Goal: Task Accomplishment & Management: Complete application form

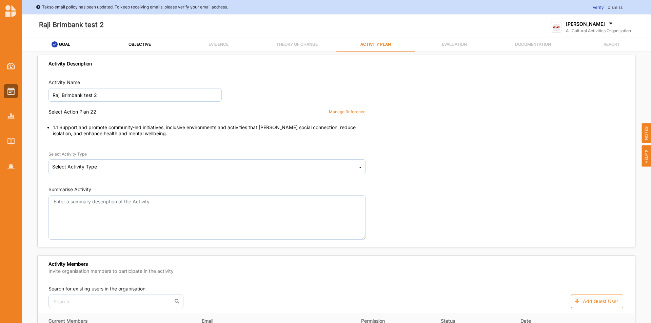
click at [360, 111] on div "Manage Reference" at bounding box center [347, 112] width 37 height 6
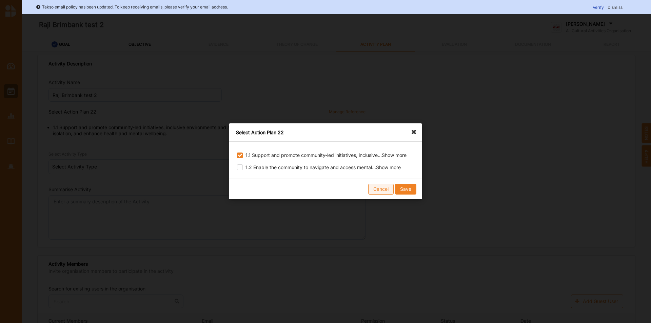
click at [377, 194] on button "Cancel" at bounding box center [380, 189] width 25 height 11
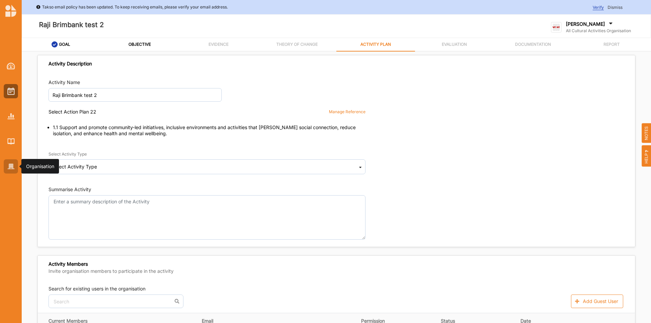
click at [6, 167] on div at bounding box center [11, 166] width 14 height 14
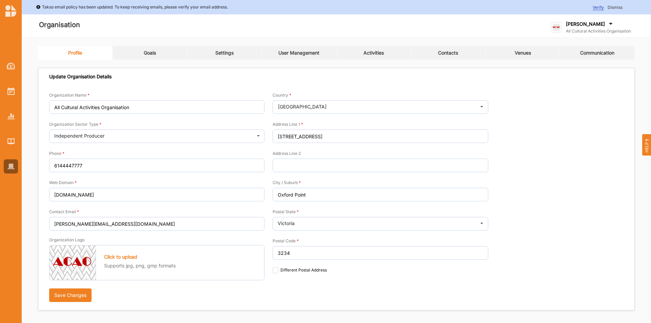
click at [147, 48] on link "Goals" at bounding box center [149, 53] width 75 height 14
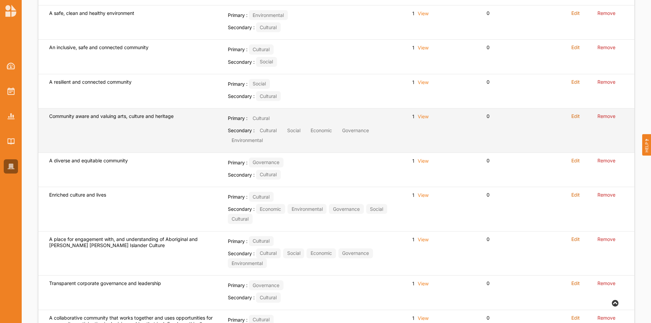
scroll to position [276, 0]
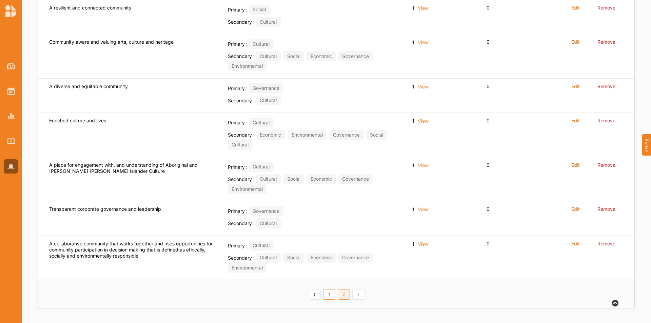
click at [345, 292] on link "2" at bounding box center [343, 294] width 12 height 11
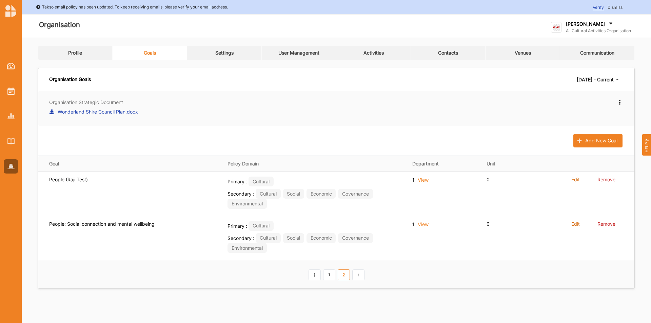
scroll to position [0, 0]
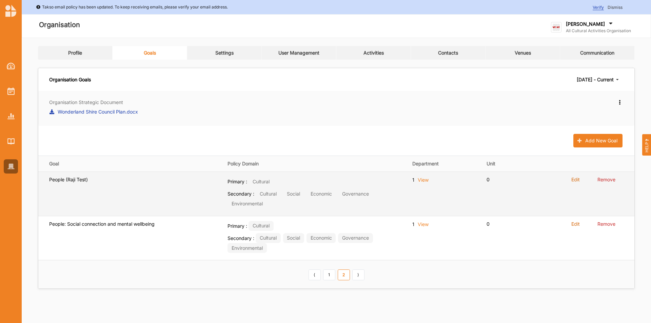
click at [574, 178] on label "Edit" at bounding box center [575, 180] width 8 height 6
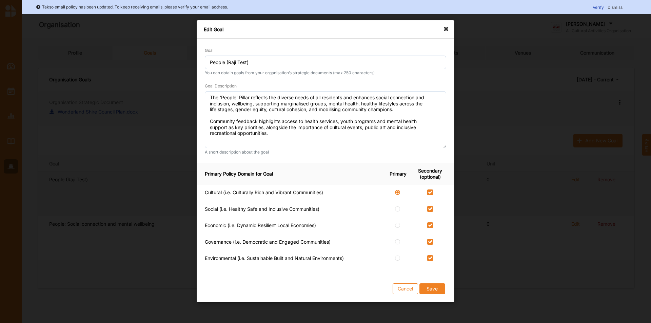
click at [574, 178] on div "Edit Goal Goal People (Raji Test) You can obtain goals from your organisation’s…" at bounding box center [325, 161] width 651 height 323
click at [442, 290] on button "Save" at bounding box center [432, 289] width 26 height 11
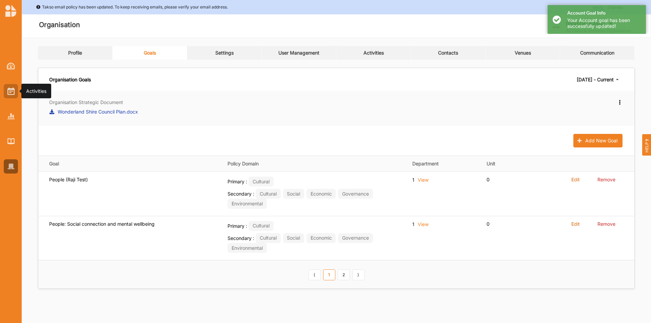
click at [10, 94] on img at bounding box center [10, 90] width 7 height 7
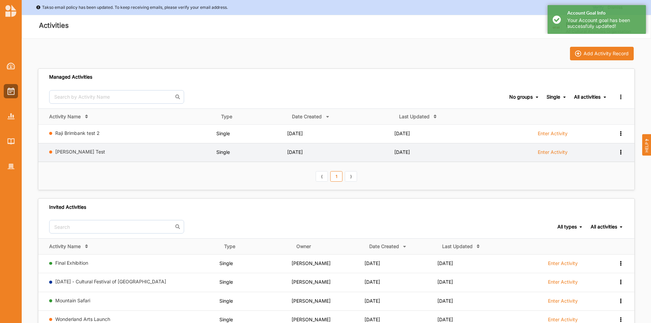
click at [560, 150] on label "Enter Activity" at bounding box center [552, 152] width 30 height 6
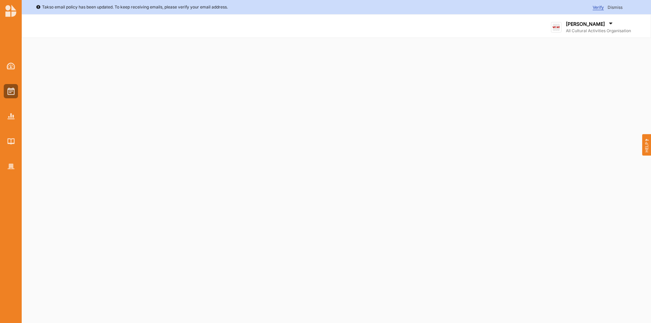
select select "2"
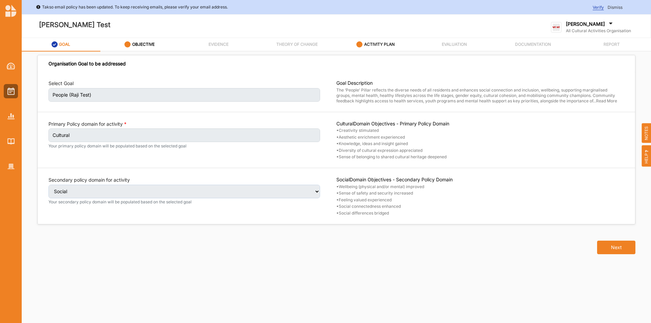
click at [392, 45] on label "ACTIVITY PLAN" at bounding box center [379, 44] width 30 height 5
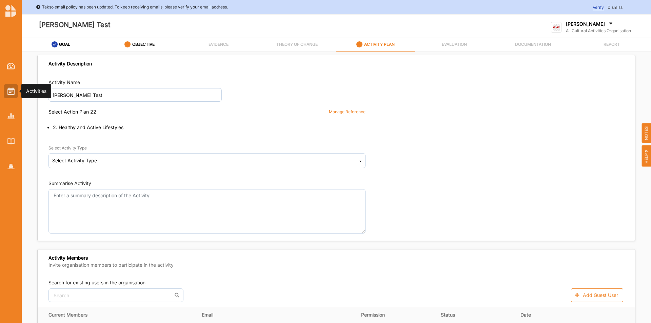
click at [13, 94] on img at bounding box center [10, 90] width 7 height 7
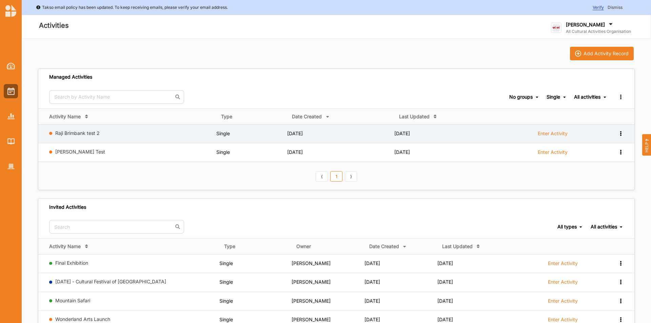
click at [551, 131] on label "Enter Activity" at bounding box center [552, 133] width 30 height 6
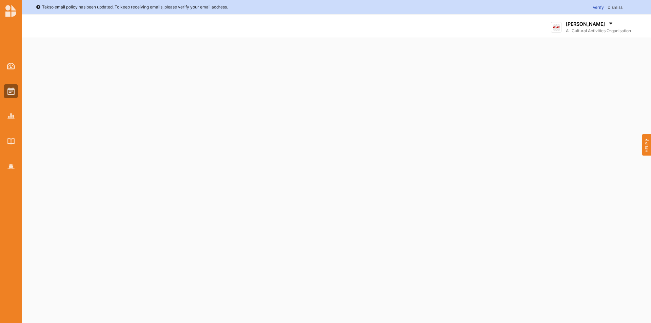
select select "2"
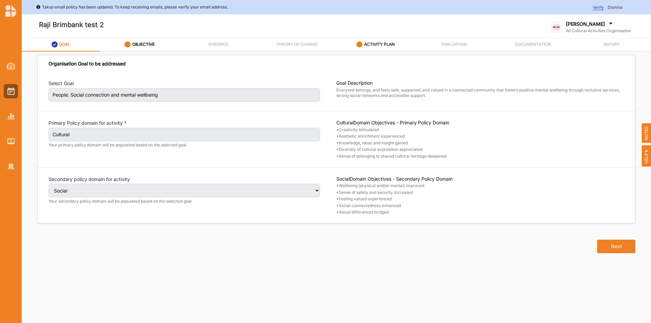
click at [390, 47] on label "ACTIVITY PLAN" at bounding box center [379, 44] width 30 height 5
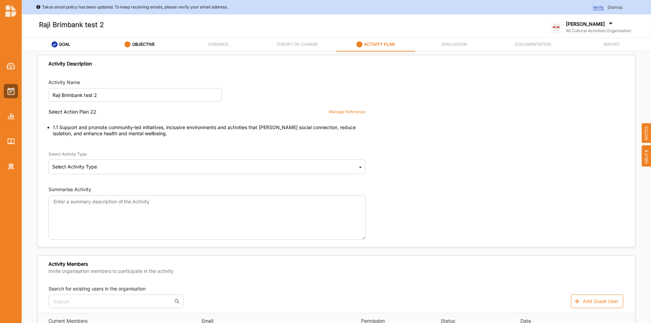
click at [348, 110] on div "Manage Reference" at bounding box center [347, 112] width 37 height 6
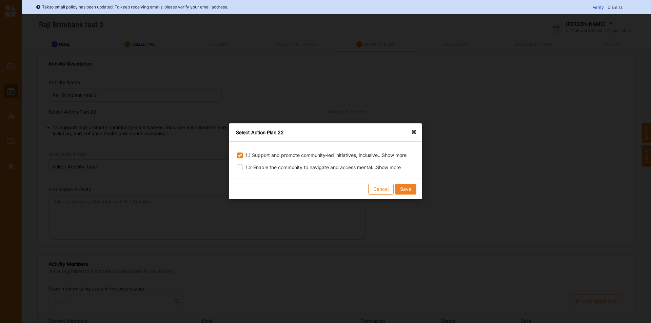
click at [414, 131] on icon at bounding box center [415, 128] width 11 height 11
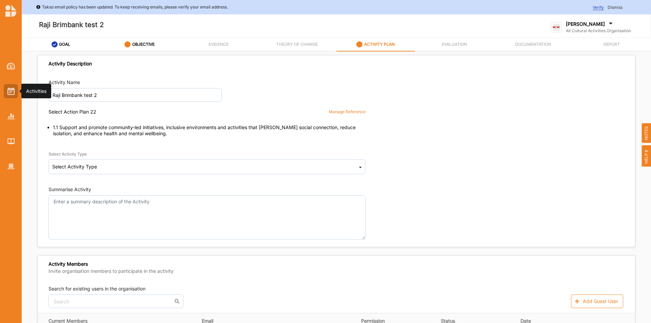
click at [13, 90] on img at bounding box center [10, 90] width 7 height 7
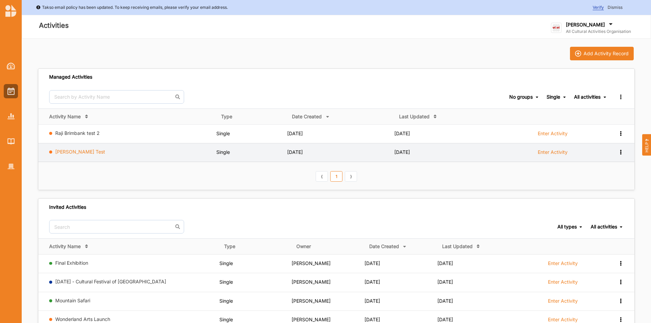
drag, startPoint x: 68, startPoint y: 149, endPoint x: 94, endPoint y: 128, distance: 33.9
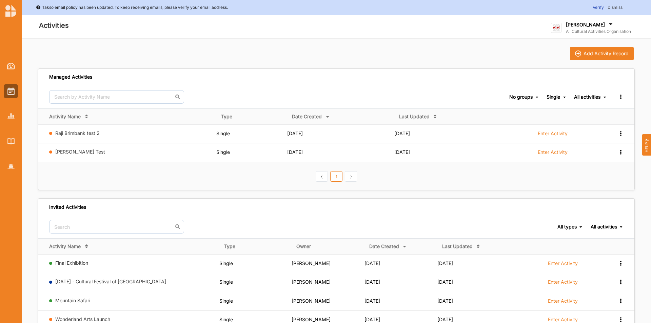
click at [68, 149] on link "[PERSON_NAME] Test" at bounding box center [80, 152] width 50 height 6
select select "2"
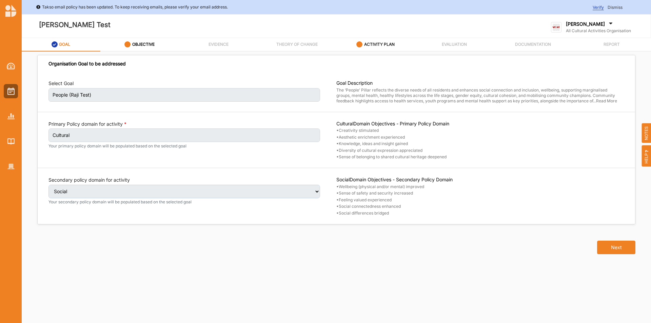
click at [390, 40] on div "ACTIVITY PLAN" at bounding box center [375, 45] width 38 height 12
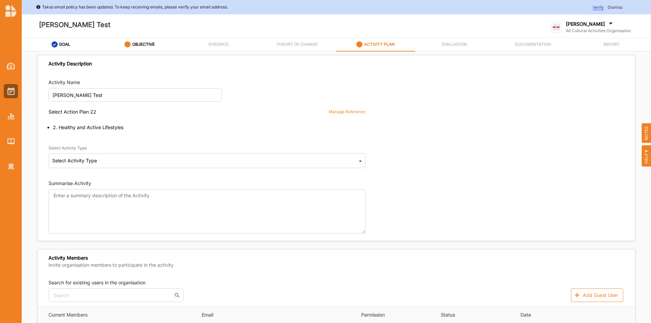
click at [338, 112] on div "Manage Reference" at bounding box center [347, 112] width 37 height 6
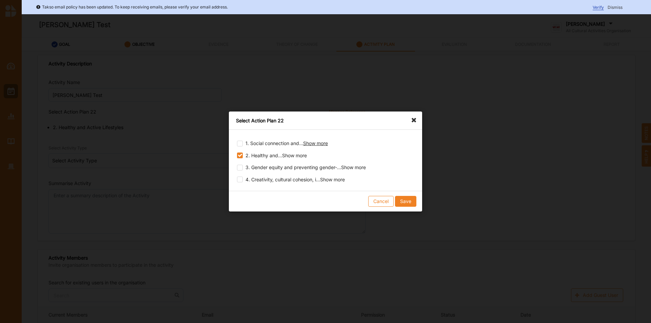
click at [318, 144] on span "Show more" at bounding box center [315, 143] width 25 height 6
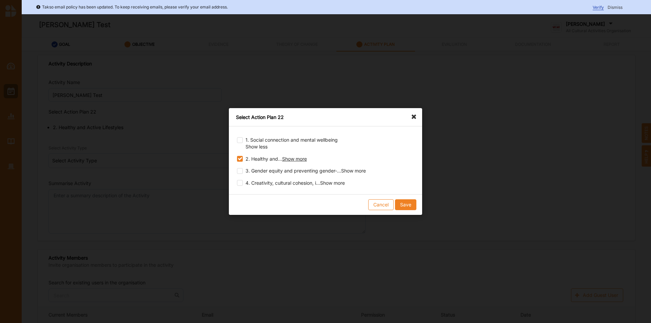
click at [301, 158] on span "Show more" at bounding box center [294, 159] width 25 height 6
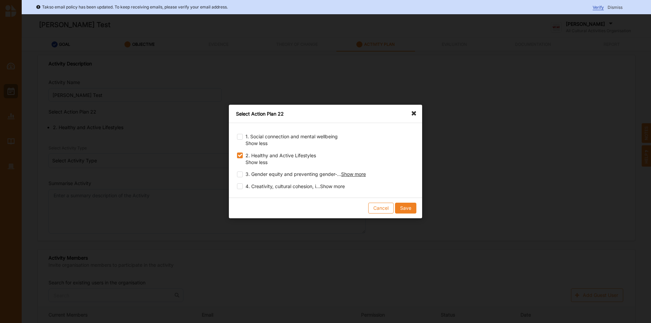
click at [350, 175] on span "Show more" at bounding box center [353, 174] width 25 height 6
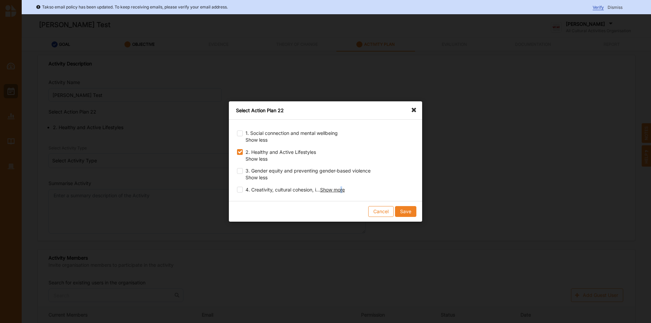
click at [344, 191] on span "Show more" at bounding box center [332, 190] width 25 height 6
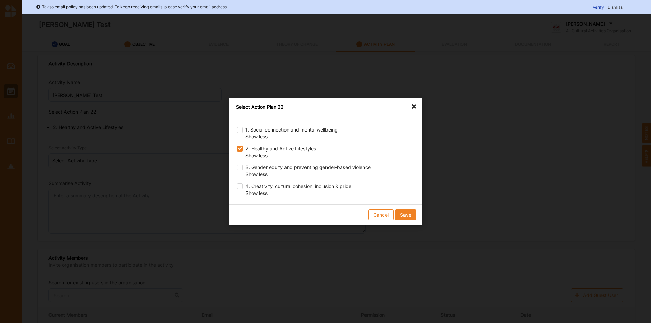
click at [412, 108] on icon at bounding box center [415, 103] width 11 height 11
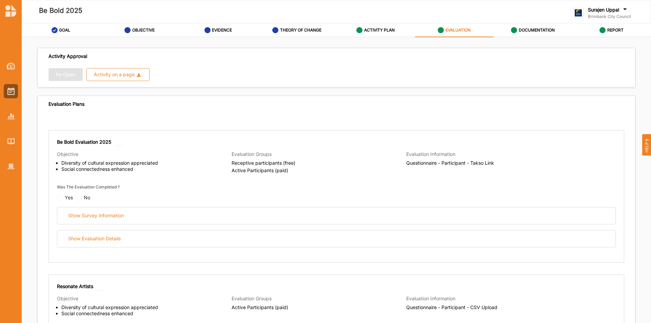
scroll to position [515, 0]
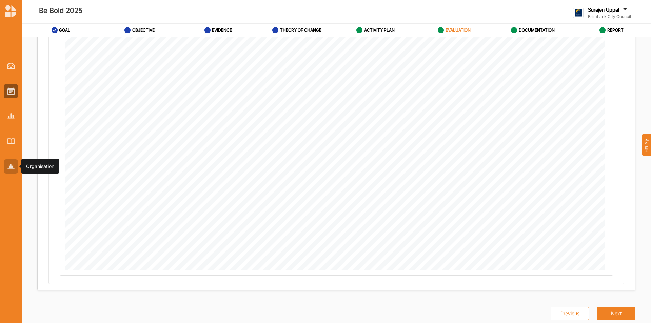
click at [10, 164] on img at bounding box center [10, 167] width 7 height 6
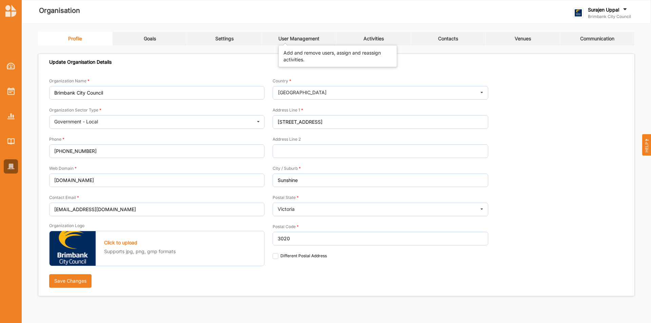
click at [306, 37] on div "User Management" at bounding box center [298, 39] width 41 height 6
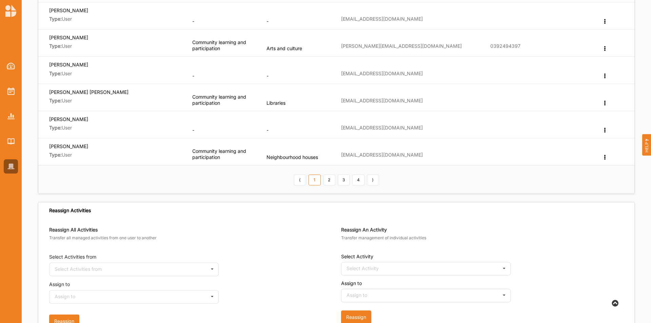
scroll to position [237, 0]
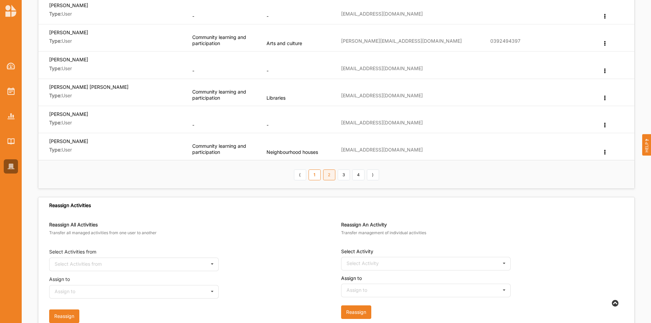
click at [330, 177] on link "2" at bounding box center [329, 174] width 12 height 11
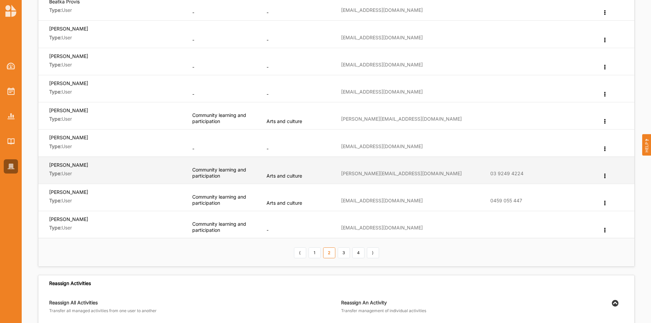
scroll to position [169, 0]
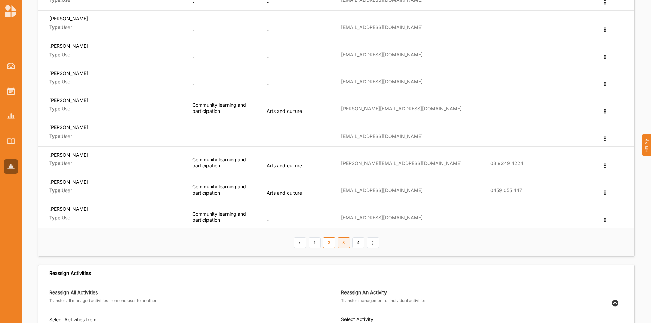
click at [348, 243] on link "3" at bounding box center [343, 242] width 12 height 11
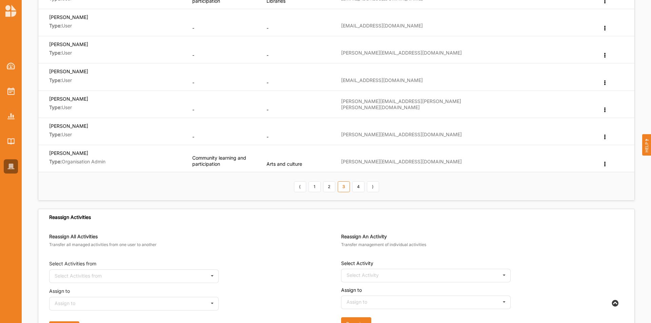
scroll to position [237, 0]
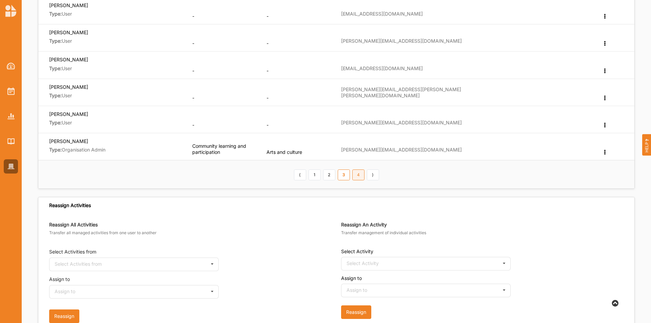
click at [359, 176] on link "4" at bounding box center [358, 174] width 12 height 11
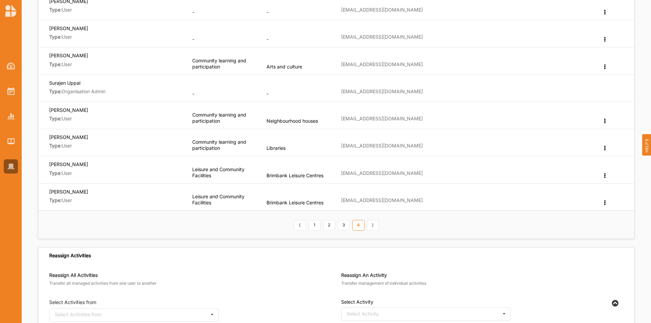
scroll to position [136, 0]
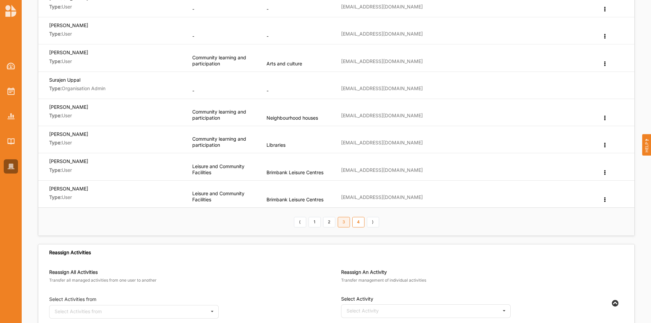
click at [343, 227] on link "3" at bounding box center [343, 222] width 12 height 11
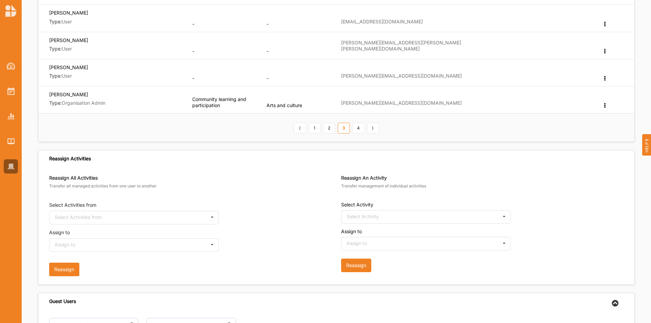
scroll to position [305, 0]
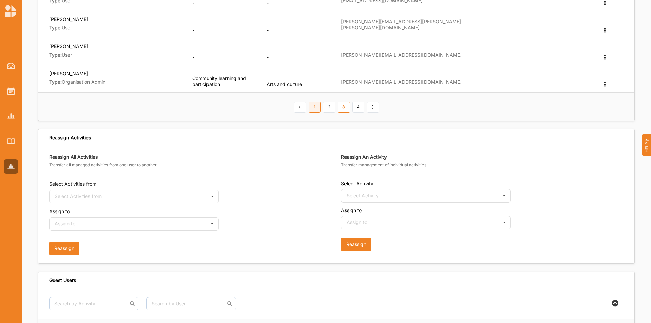
click at [315, 104] on link "1" at bounding box center [314, 107] width 12 height 11
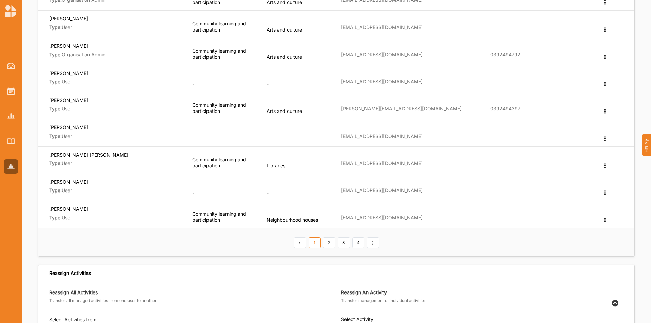
scroll to position [102, 0]
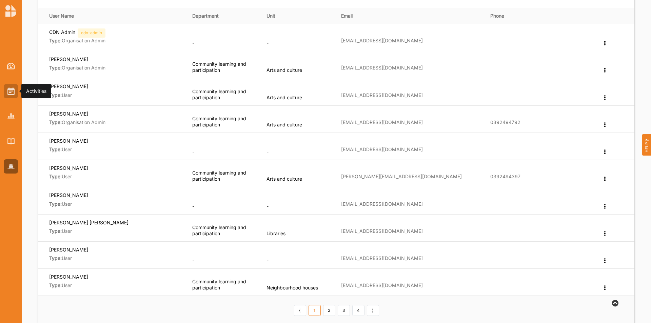
click at [15, 90] on div at bounding box center [11, 91] width 14 height 14
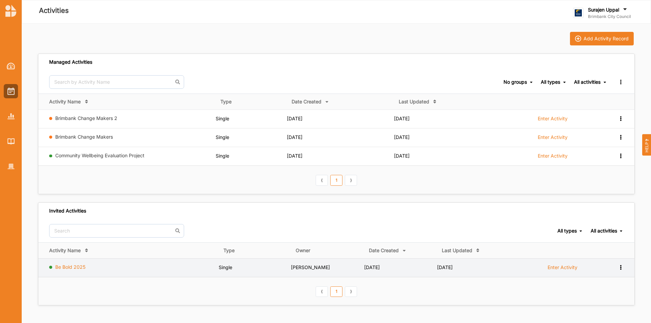
click at [65, 267] on link "Be Bold 2025" at bounding box center [70, 267] width 30 height 6
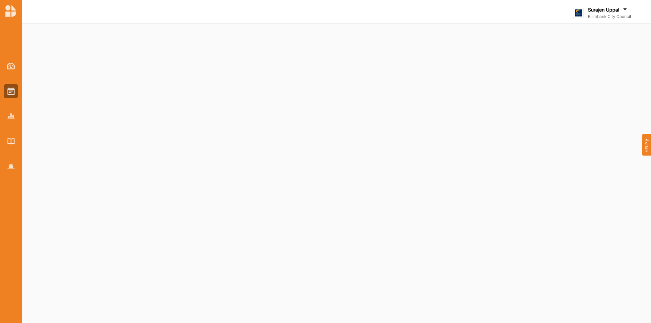
select select "2"
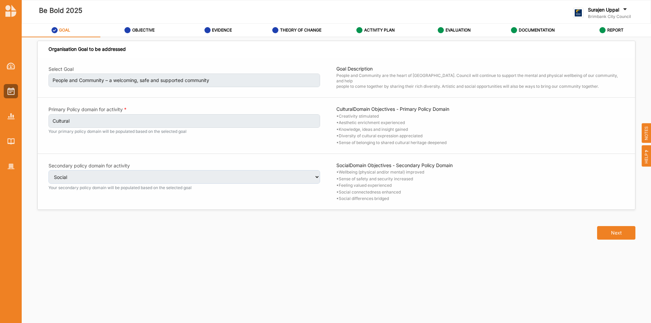
click at [461, 23] on div at bounding box center [449, 12] width 79 height 33
click at [461, 31] on label "EVALUATION" at bounding box center [457, 29] width 25 height 5
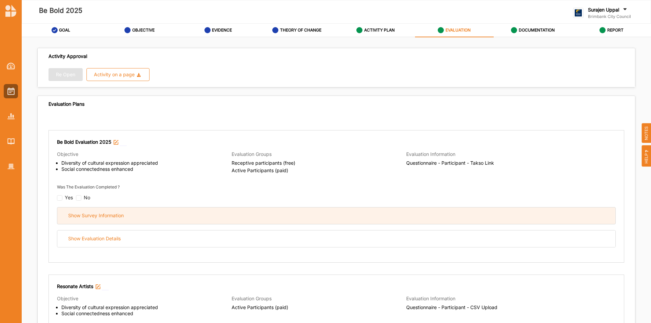
click at [211, 213] on div "Show Survey Information" at bounding box center [336, 215] width 558 height 17
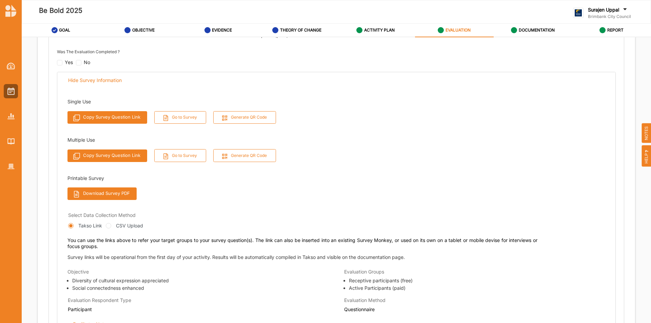
scroll to position [136, 0]
click at [184, 160] on button "Go to Survey" at bounding box center [180, 155] width 52 height 13
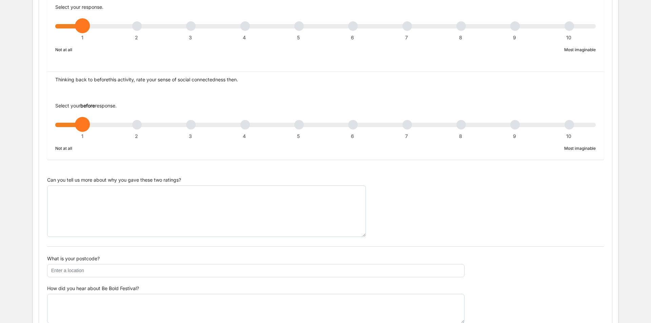
scroll to position [495, 0]
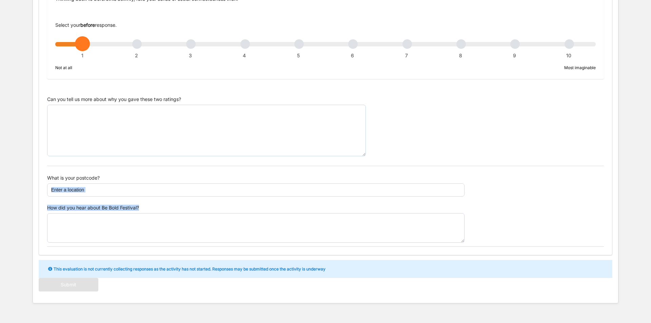
drag, startPoint x: 481, startPoint y: 244, endPoint x: 341, endPoint y: 200, distance: 146.7
click at [341, 200] on div "What is your postcode? How did you hear about Be Bold Festival?" at bounding box center [325, 209] width 556 height 76
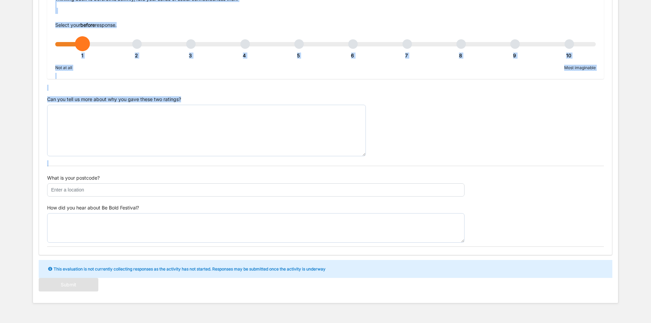
drag, startPoint x: 44, startPoint y: 176, endPoint x: 245, endPoint y: 300, distance: 235.2
copy div "What is your postcode? How did you hear about Be Bold Festival? This evaluation…"
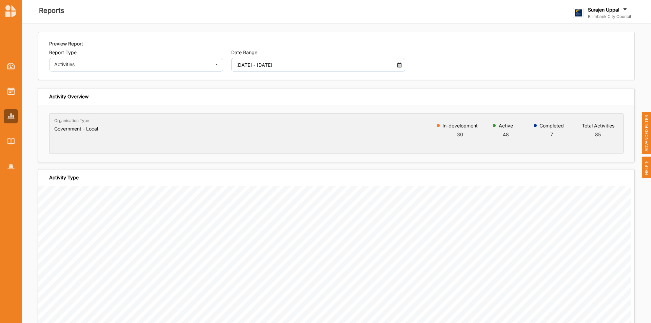
scroll to position [1559, 0]
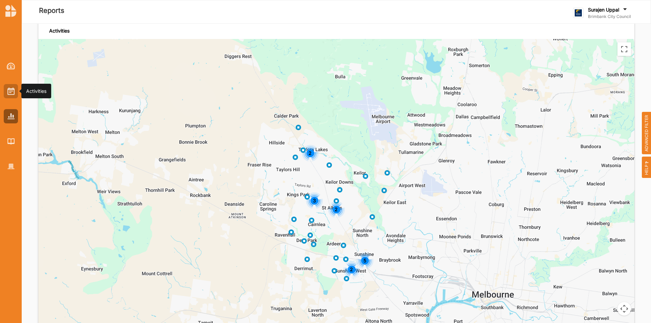
click at [5, 90] on div at bounding box center [11, 91] width 14 height 14
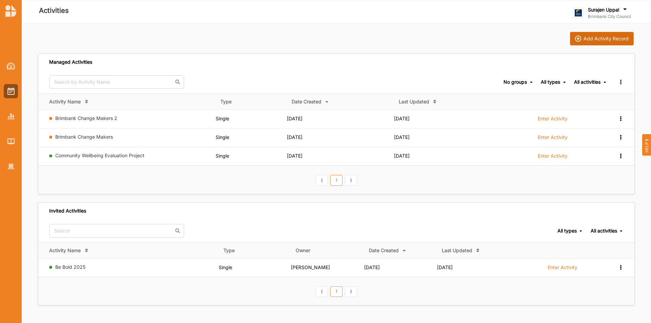
click at [582, 38] on div "Add Activity Record" at bounding box center [602, 39] width 54 height 6
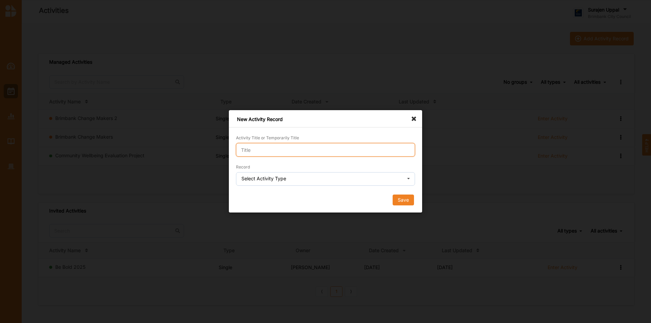
click at [300, 152] on input "Activity Title or Temporarily Title" at bounding box center [325, 150] width 179 height 14
type input "demo"
click at [284, 173] on div "Record Select Activity Type Single Activity Festival Program Grants Program Mul…" at bounding box center [325, 174] width 179 height 22
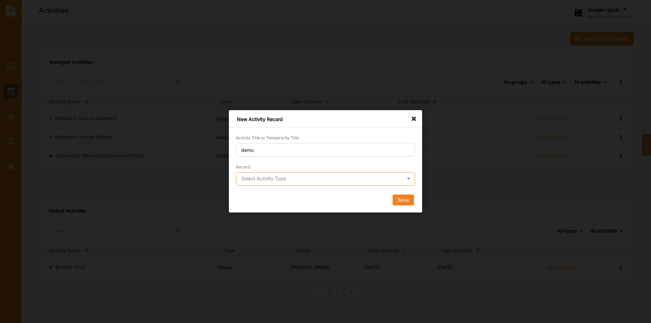
click at [284, 174] on input "text" at bounding box center [325, 179] width 178 height 14
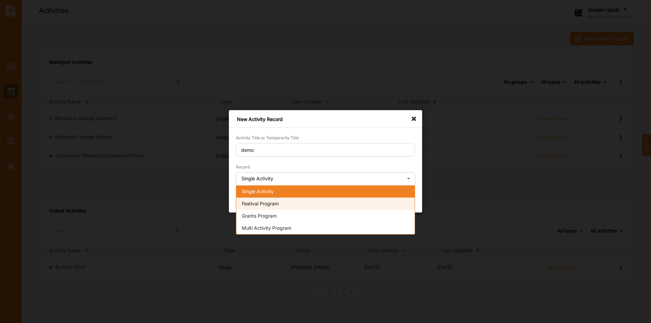
click at [284, 201] on div "Festival Program" at bounding box center [325, 204] width 178 height 12
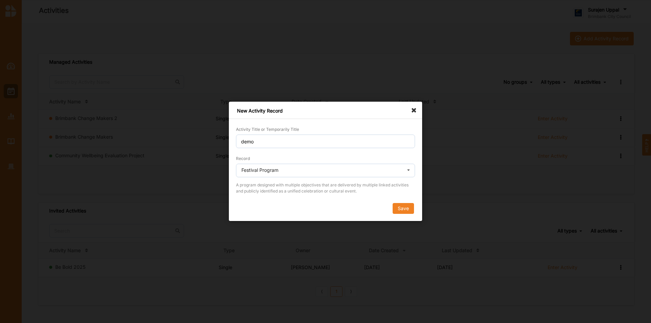
click at [278, 170] on div "Festival Program" at bounding box center [259, 170] width 37 height 5
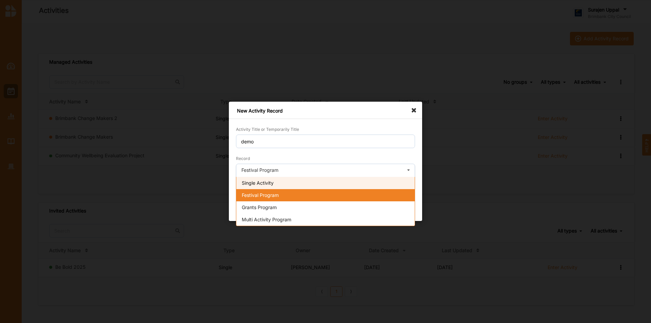
click at [275, 179] on div "Single Activity" at bounding box center [325, 183] width 178 height 12
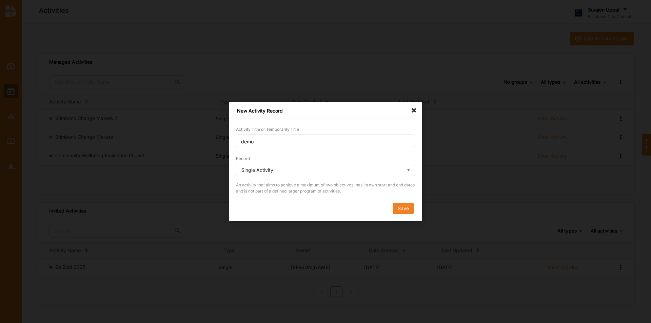
click at [407, 209] on button "Save" at bounding box center [402, 208] width 21 height 11
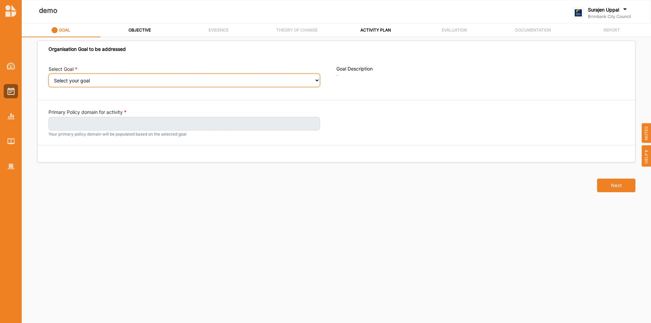
click at [98, 83] on select "Select your goal People and Community – a welcoming, safe and supported communi…" at bounding box center [183, 81] width 271 height 14
select select "240"
click at [48, 78] on select "Select your goal People and Community – a welcoming, safe and supported communi…" at bounding box center [183, 81] width 271 height 14
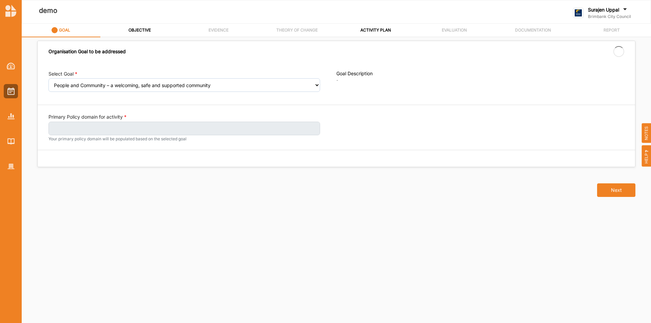
select select "240"
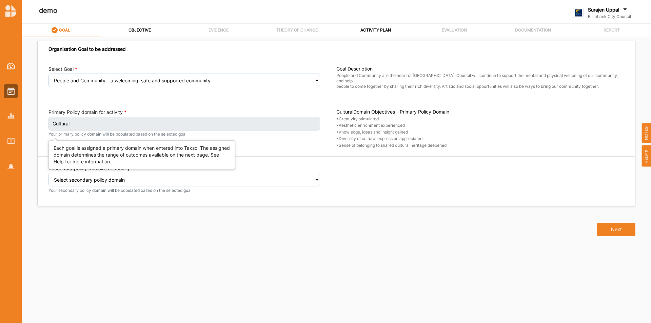
click at [98, 132] on small "Your primary policy domain will be populated based on the selected goal" at bounding box center [183, 133] width 271 height 5
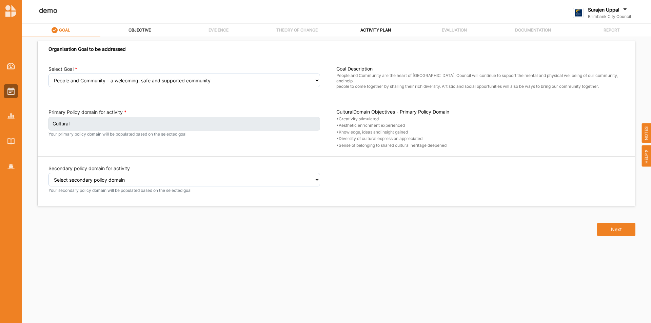
click at [148, 31] on label "OBJECTIVE" at bounding box center [139, 29] width 22 height 5
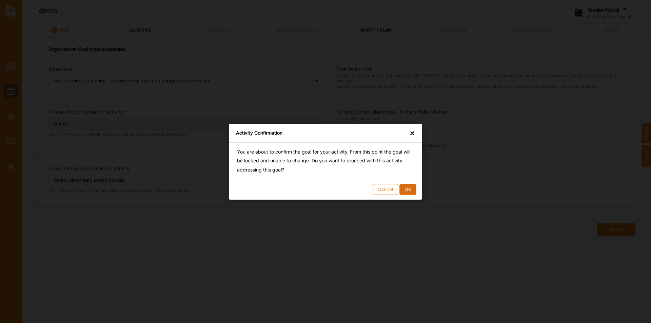
click at [410, 191] on button "OK" at bounding box center [407, 189] width 17 height 11
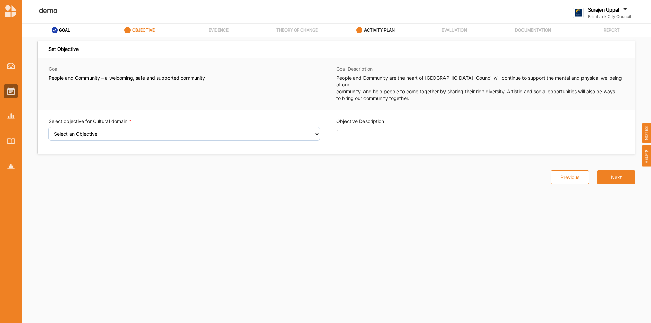
click at [391, 30] on label "ACTIVITY PLAN" at bounding box center [379, 29] width 30 height 5
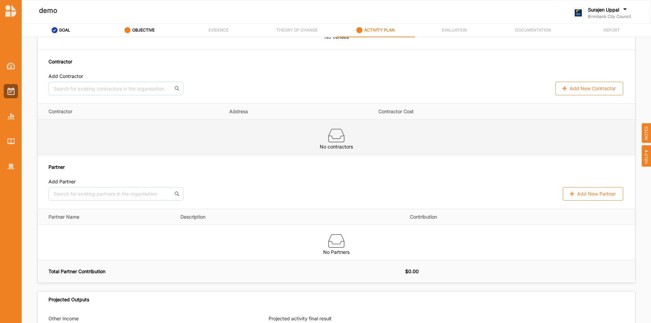
scroll to position [474, 0]
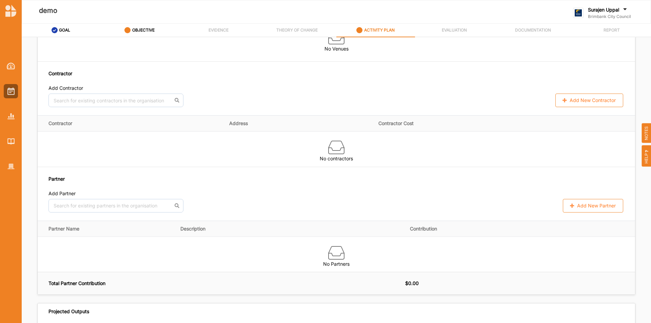
click at [561, 98] on icon at bounding box center [564, 100] width 6 height 4
select select "[GEOGRAPHIC_DATA]"
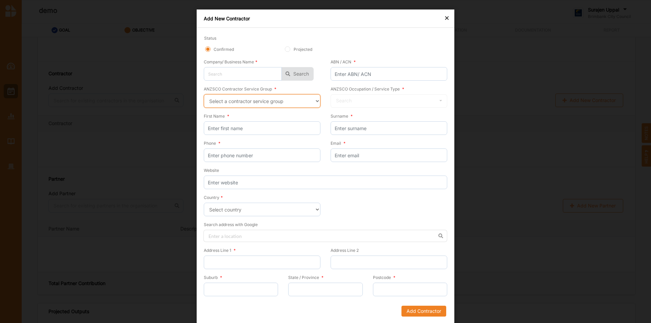
click at [303, 102] on select "Select a contractor service group Hospitality, Retail and Service Managers Spec…" at bounding box center [262, 101] width 117 height 14
click at [204, 94] on select "Select a contractor service group Hospitality, Retail and Service Managers Spec…" at bounding box center [262, 101] width 117 height 14
click at [358, 104] on input "text" at bounding box center [389, 102] width 116 height 14
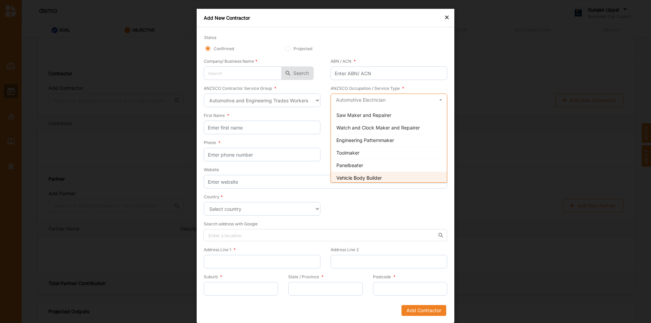
scroll to position [329, 0]
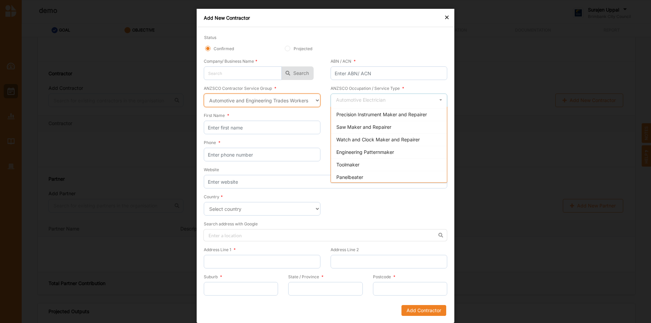
click at [272, 104] on select "Select a contractor service group Hospitality, Retail and Service Managers Spec…" at bounding box center [262, 101] width 117 height 14
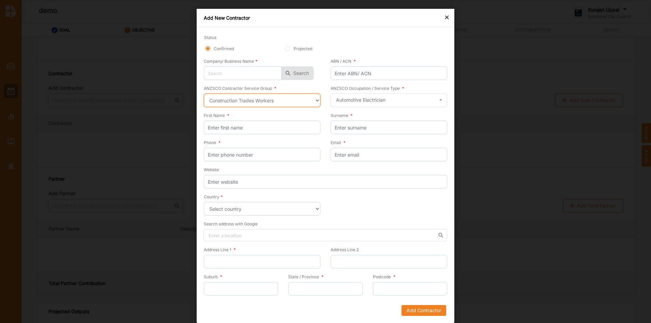
click at [204, 94] on select "Select a contractor service group Hospitality, Retail and Service Managers Spec…" at bounding box center [262, 101] width 117 height 14
click at [345, 101] on div "Search" at bounding box center [344, 100] width 16 height 5
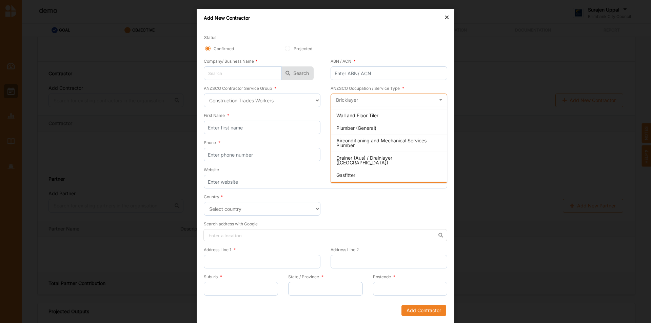
scroll to position [142, 0]
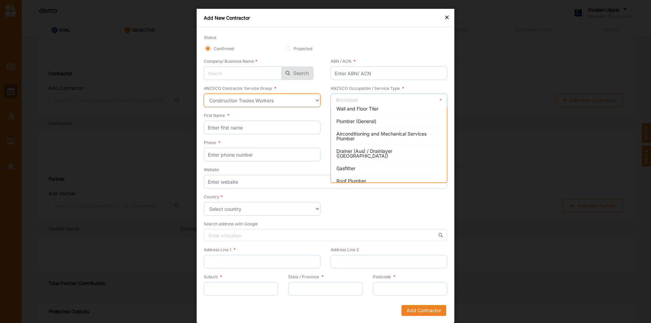
click at [277, 102] on select "Select a contractor service group Hospitality, Retail and Service Managers Spec…" at bounding box center [262, 101] width 117 height 14
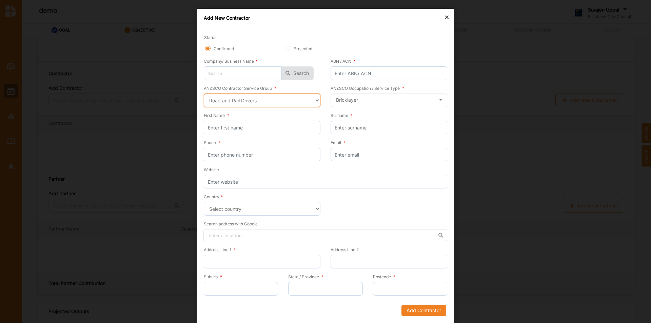
click at [204, 94] on select "Select a contractor service group Hospitality, Retail and Service Managers Spec…" at bounding box center [262, 101] width 117 height 14
click at [344, 100] on div "Search" at bounding box center [344, 100] width 16 height 5
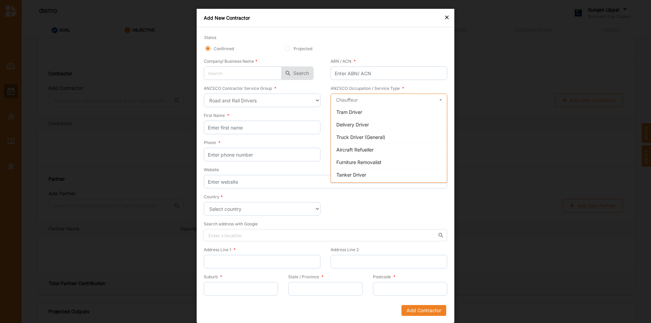
scroll to position [100, 0]
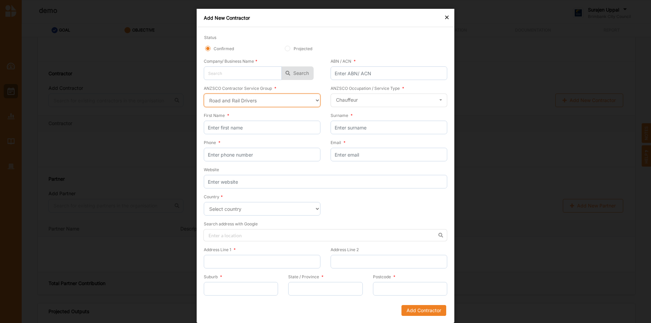
click at [274, 99] on select "Select a contractor service group Hospitality, Retail and Service Managers Spec…" at bounding box center [262, 101] width 117 height 14
click at [204, 94] on select "Select a contractor service group Hospitality, Retail and Service Managers Spec…" at bounding box center [262, 101] width 117 height 14
click at [350, 104] on input "text" at bounding box center [389, 101] width 116 height 14
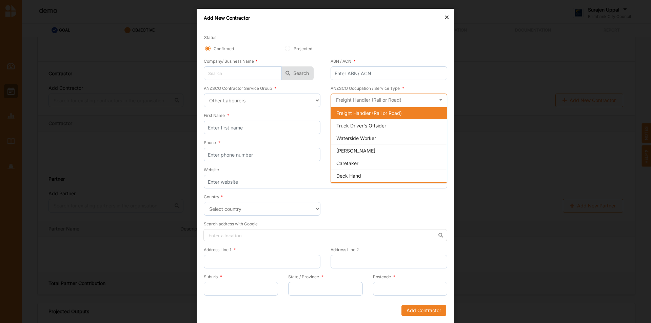
scroll to position [0, 0]
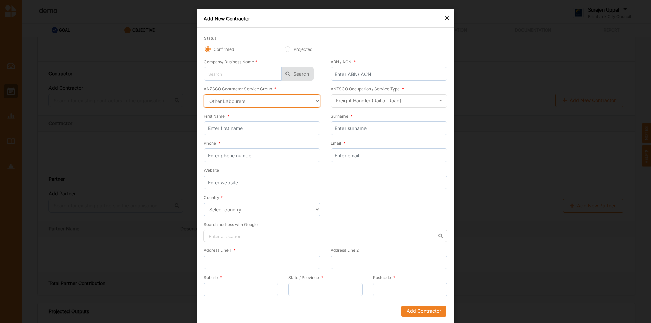
click at [229, 105] on select "Select a contractor service group Hospitality, Retail and Service Managers Spec…" at bounding box center [262, 101] width 117 height 14
click at [204, 94] on select "Select a contractor service group Hospitality, Retail and Service Managers Spec…" at bounding box center [262, 101] width 117 height 14
click at [360, 97] on input "text" at bounding box center [389, 102] width 116 height 14
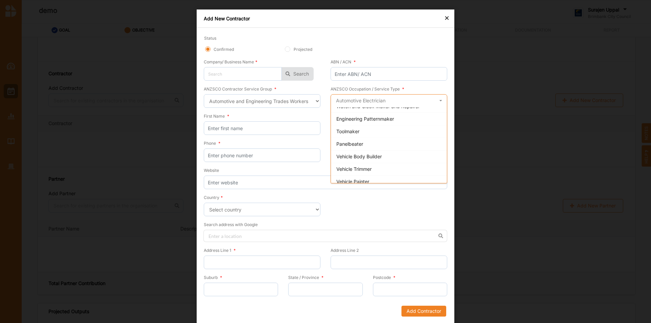
scroll to position [1, 0]
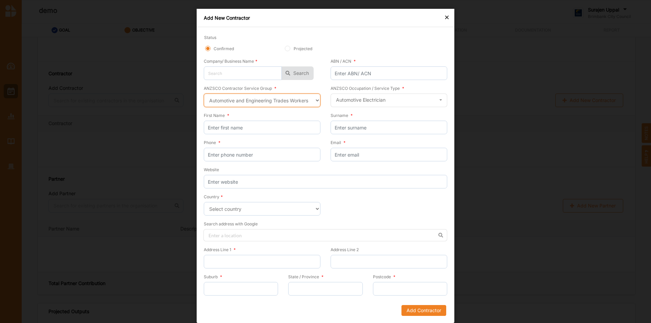
click at [303, 103] on select "Select a contractor service group Hospitality, Retail and Service Managers Spec…" at bounding box center [262, 101] width 117 height 14
click at [204, 94] on select "Select a contractor service group Hospitality, Retail and Service Managers Spec…" at bounding box center [262, 101] width 117 height 14
click at [373, 102] on input "text" at bounding box center [389, 101] width 116 height 14
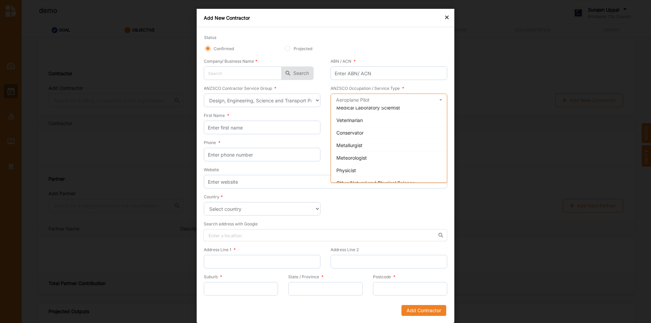
scroll to position [857, 0]
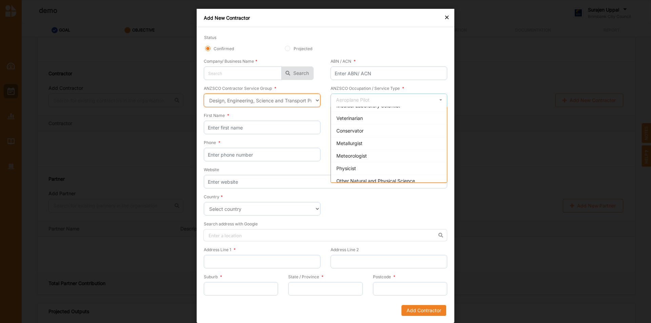
click at [281, 102] on select "Select a contractor service group Hospitality, Retail and Service Managers Spec…" at bounding box center [262, 101] width 117 height 14
click at [204, 94] on select "Select a contractor service group Hospitality, Retail and Service Managers Spec…" at bounding box center [262, 101] width 117 height 14
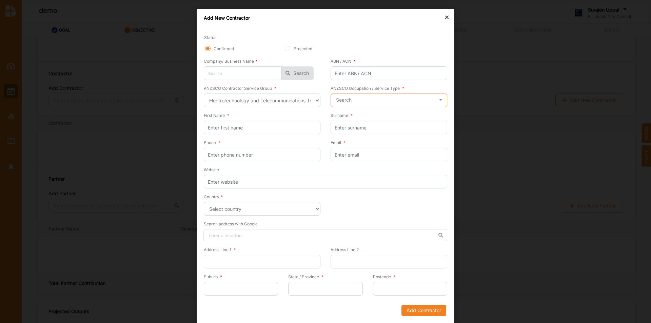
click at [357, 99] on input "text" at bounding box center [389, 101] width 116 height 14
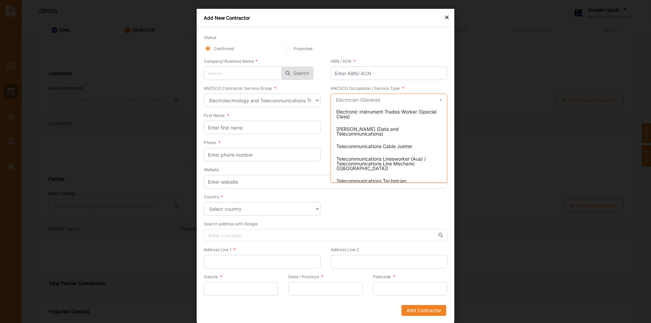
scroll to position [0, 0]
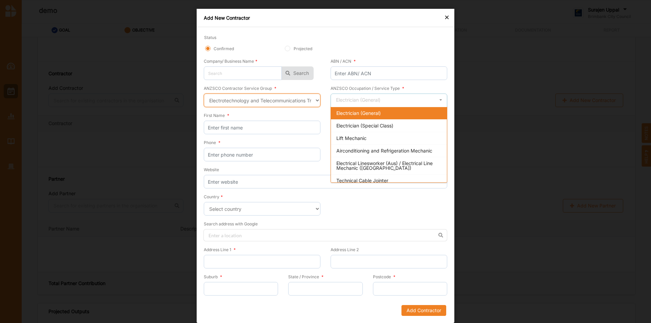
click at [237, 105] on select "Select a contractor service group Hospitality, Retail and Service Managers Spec…" at bounding box center [262, 101] width 117 height 14
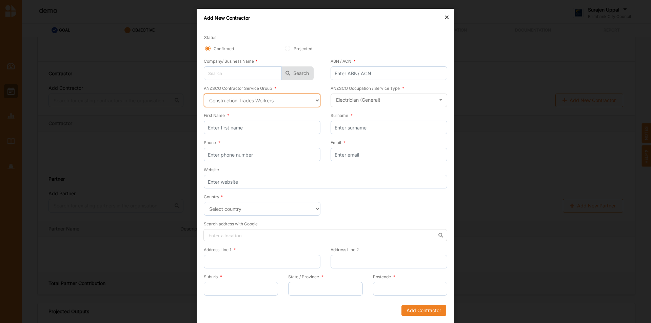
click at [204, 94] on select "Select a contractor service group Hospitality, Retail and Service Managers Spec…" at bounding box center [262, 101] width 117 height 14
click at [367, 94] on input "text" at bounding box center [389, 101] width 116 height 14
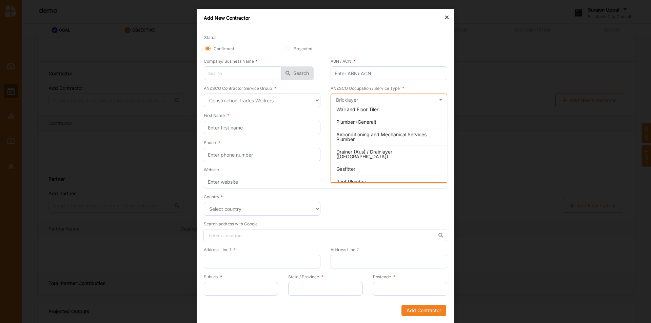
scroll to position [142, 0]
click at [321, 103] on div "ANZSCO Contractor Service Group * Select a contractor service group Hospitality…" at bounding box center [265, 98] width 122 height 27
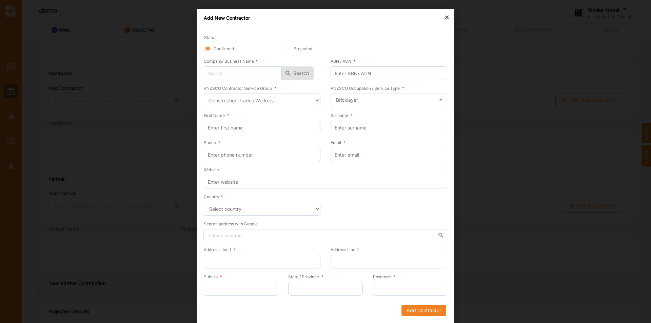
click at [283, 91] on div "ANZSCO Contractor Service Group * Select a contractor service group Hospitality…" at bounding box center [262, 96] width 117 height 22
click at [281, 106] on select "Select a contractor service group Hospitality, Retail and Service Managers Spec…" at bounding box center [262, 101] width 117 height 14
click at [204, 94] on select "Select a contractor service group Hospitality, Retail and Service Managers Spec…" at bounding box center [262, 101] width 117 height 14
click at [390, 100] on input "text" at bounding box center [389, 101] width 116 height 14
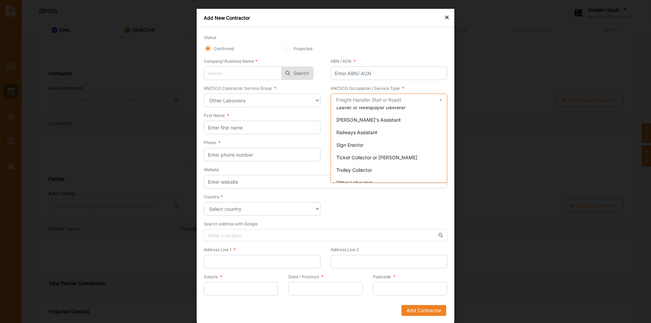
scroll to position [285, 0]
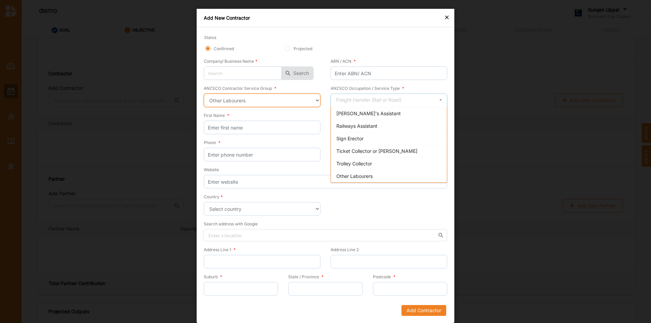
click at [271, 100] on select "Select a contractor service group Hospitality, Retail and Service Managers Spec…" at bounding box center [262, 101] width 117 height 14
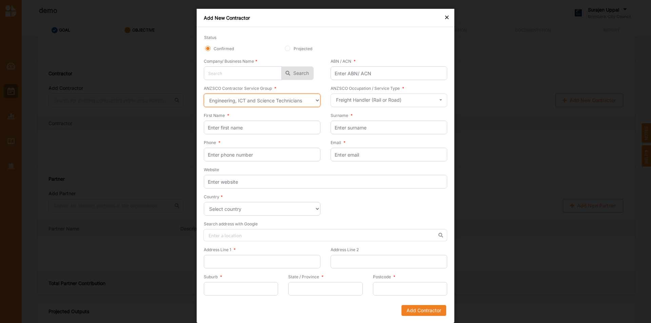
click at [204, 94] on select "Select a contractor service group Hospitality, Retail and Service Managers Spec…" at bounding box center [262, 101] width 117 height 14
click at [381, 104] on input "text" at bounding box center [389, 101] width 116 height 14
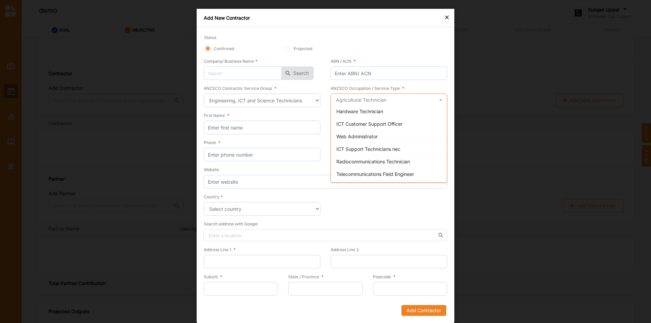
scroll to position [468, 0]
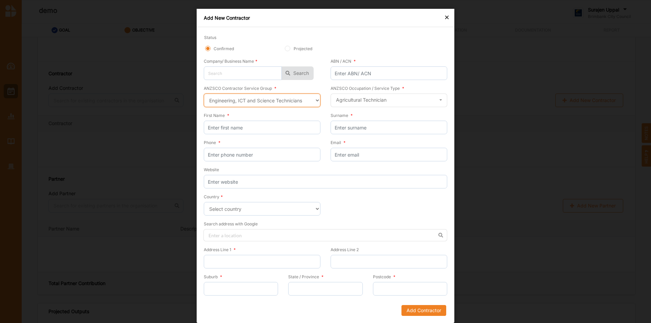
click at [295, 105] on select "Select a contractor service group Hospitality, Retail and Service Managers Spec…" at bounding box center [262, 101] width 117 height 14
click at [204, 94] on select "Select a contractor service group Hospitality, Retail and Service Managers Spec…" at bounding box center [262, 101] width 117 height 14
click at [357, 99] on input "text" at bounding box center [389, 101] width 116 height 14
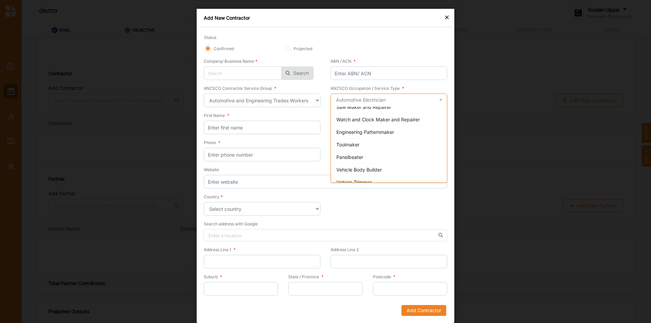
scroll to position [363, 0]
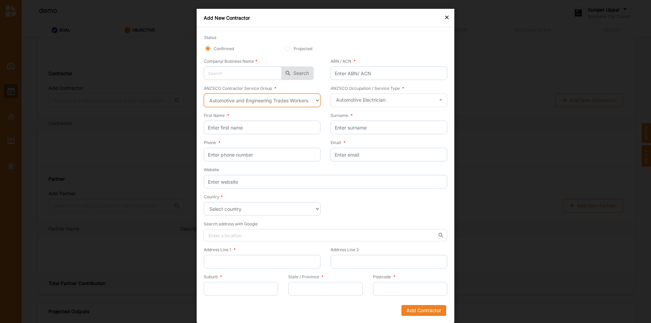
click at [278, 105] on select "Select a contractor service group Hospitality, Retail and Service Managers Spec…" at bounding box center [262, 101] width 117 height 14
click at [204, 94] on select "Select a contractor service group Hospitality, Retail and Service Managers Spec…" at bounding box center [262, 101] width 117 height 14
click at [346, 100] on div "Search" at bounding box center [344, 100] width 16 height 5
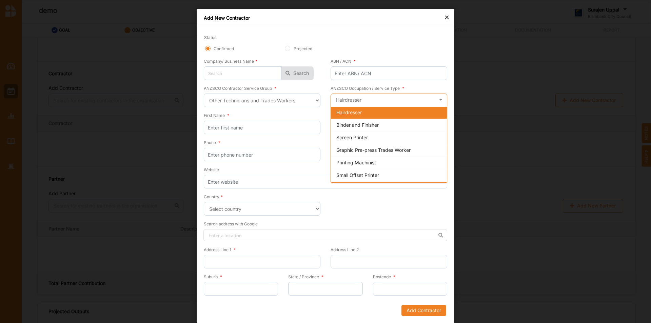
scroll to position [0, 0]
click at [270, 104] on select "Select a contractor service group Hospitality, Retail and Service Managers Spec…" at bounding box center [262, 101] width 117 height 14
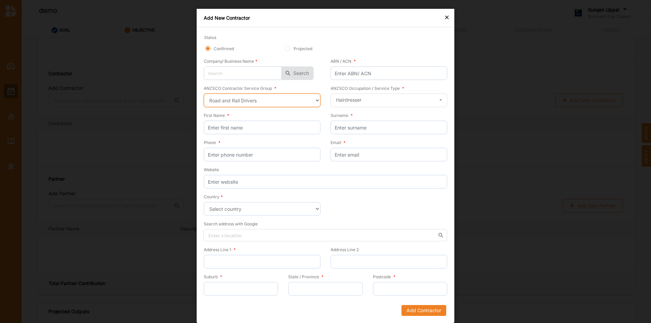
click at [204, 94] on select "Select a contractor service group Hospitality, Retail and Service Managers Spec…" at bounding box center [262, 101] width 117 height 14
click at [357, 105] on input "text" at bounding box center [389, 101] width 116 height 14
click at [276, 100] on select "Select a contractor service group Hospitality, Retail and Service Managers Spec…" at bounding box center [262, 101] width 117 height 14
click at [204, 94] on select "Select a contractor service group Hospitality, Retail and Service Managers Spec…" at bounding box center [262, 101] width 117 height 14
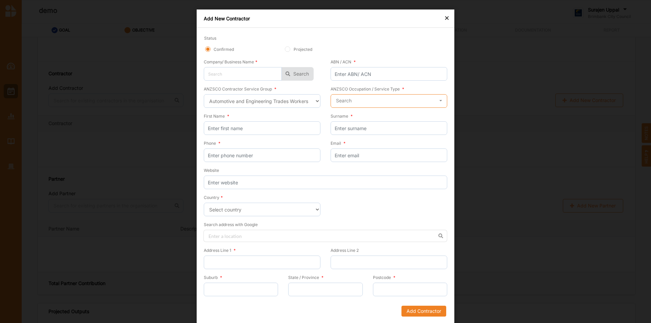
click at [358, 101] on input "text" at bounding box center [389, 102] width 116 height 14
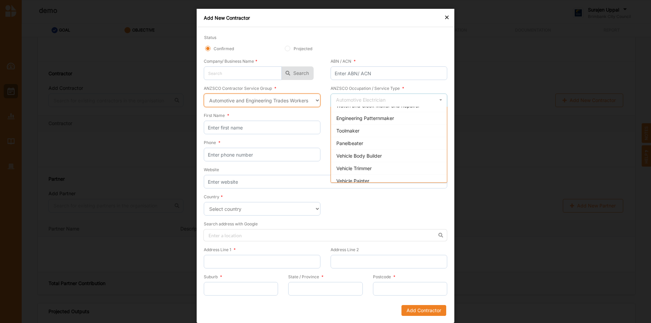
click at [226, 102] on select "Select a contractor service group Hospitality, Retail and Service Managers Spec…" at bounding box center [262, 101] width 117 height 14
click at [204, 94] on select "Select a contractor service group Hospitality, Retail and Service Managers Spec…" at bounding box center [262, 101] width 117 height 14
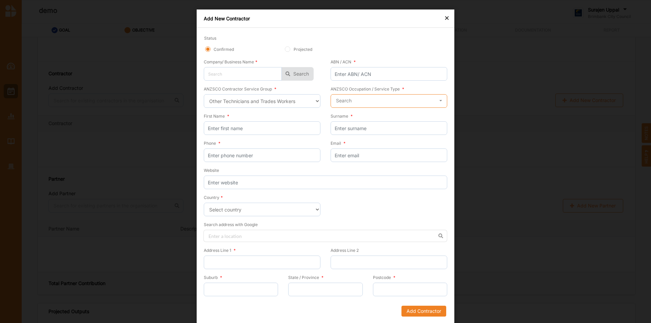
click at [417, 104] on input "text" at bounding box center [389, 102] width 116 height 14
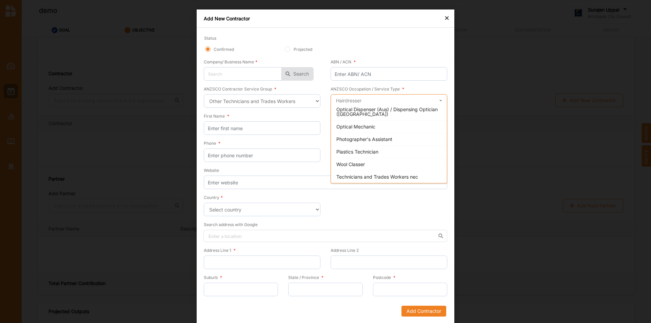
scroll to position [1, 0]
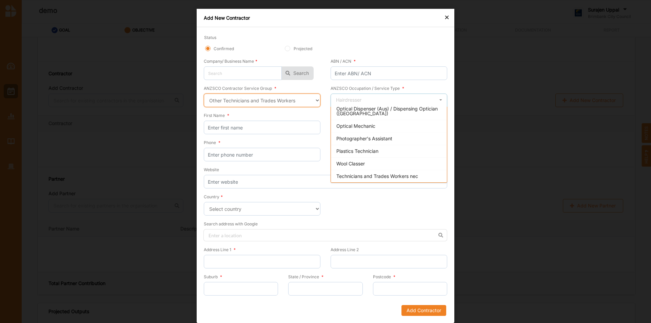
click at [250, 105] on select "Select a contractor service group Hospitality, Retail and Service Managers Spec…" at bounding box center [262, 101] width 117 height 14
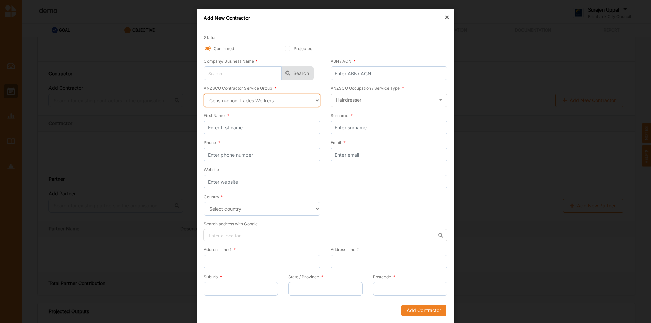
click at [204, 94] on select "Select a contractor service group Hospitality, Retail and Service Managers Spec…" at bounding box center [262, 101] width 117 height 14
click at [347, 98] on div "Search" at bounding box center [344, 100] width 16 height 5
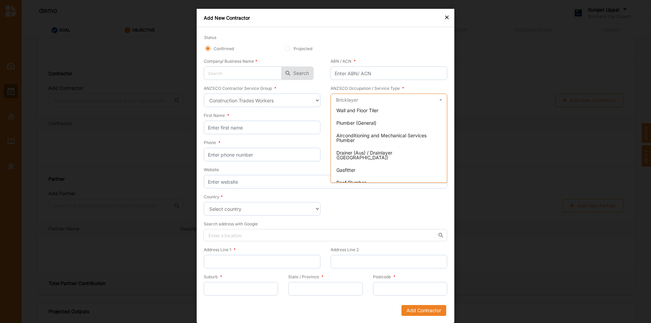
scroll to position [142, 0]
click at [242, 103] on select "Select a contractor service group Hospitality, Retail and Service Managers Spec…" at bounding box center [262, 101] width 117 height 14
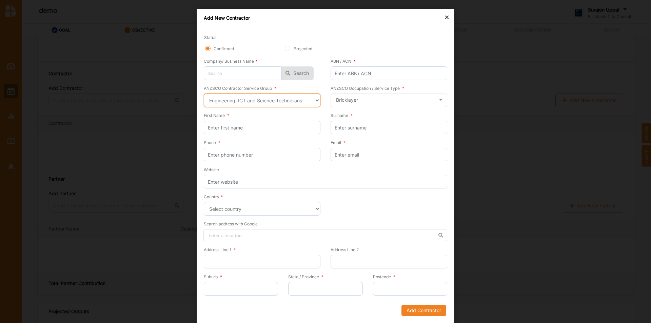
click at [204, 94] on select "Select a contractor service group Hospitality, Retail and Service Managers Spec…" at bounding box center [262, 101] width 117 height 14
click at [347, 101] on div "Search" at bounding box center [344, 100] width 16 height 5
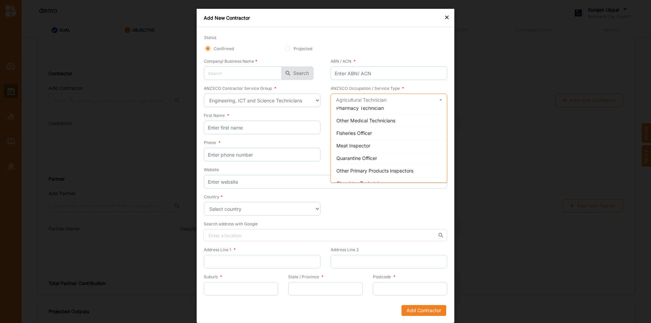
scroll to position [102, 0]
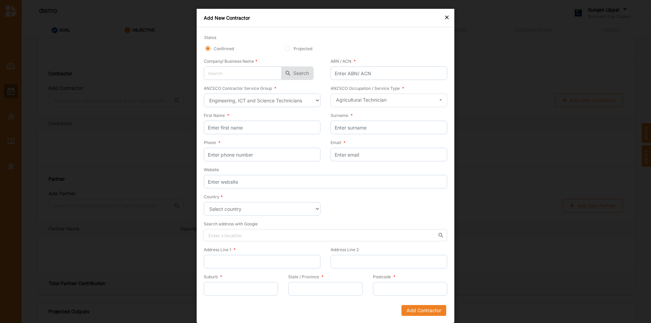
click at [226, 94] on div "ANZSCO Contractor Service Group * Select a contractor service group Hospitality…" at bounding box center [262, 96] width 117 height 22
click at [226, 104] on select "Select a contractor service group Hospitality, Retail and Service Managers Spec…" at bounding box center [262, 101] width 117 height 14
click at [204, 94] on select "Select a contractor service group Hospitality, Retail and Service Managers Spec…" at bounding box center [262, 101] width 117 height 14
click at [355, 95] on input "text" at bounding box center [389, 101] width 116 height 14
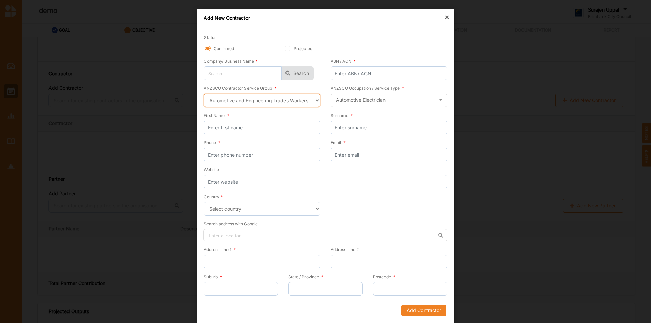
click at [302, 103] on select "Select a contractor service group Hospitality, Retail and Service Managers Spec…" at bounding box center [262, 101] width 117 height 14
click at [204, 94] on select "Select a contractor service group Hospitality, Retail and Service Managers Spec…" at bounding box center [262, 101] width 117 height 14
click at [352, 97] on input "text" at bounding box center [389, 101] width 116 height 14
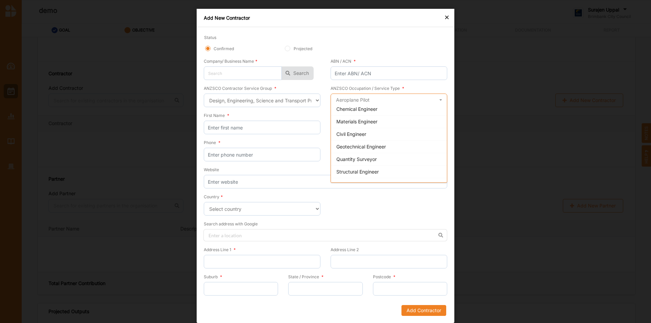
scroll to position [339, 0]
click at [368, 153] on div "Transport Engineer" at bounding box center [389, 150] width 116 height 13
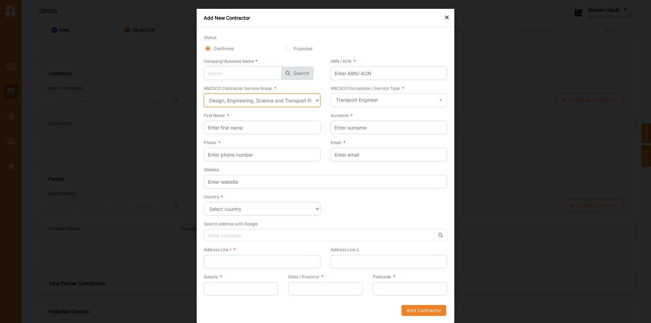
drag, startPoint x: 205, startPoint y: 100, endPoint x: 268, endPoint y: 108, distance: 63.5
click at [268, 108] on div "ANZSCO Contractor Service Group * Select a contractor service group Hospitality…" at bounding box center [265, 98] width 122 height 27
click at [204, 94] on select "Select a contractor service group Hospitality, Retail and Service Managers Spec…" at bounding box center [262, 101] width 117 height 14
click at [272, 99] on select "Select a contractor service group Hospitality, Retail and Service Managers Spec…" at bounding box center [262, 101] width 117 height 14
click at [204, 94] on select "Select a contractor service group Hospitality, Retail and Service Managers Spec…" at bounding box center [262, 101] width 117 height 14
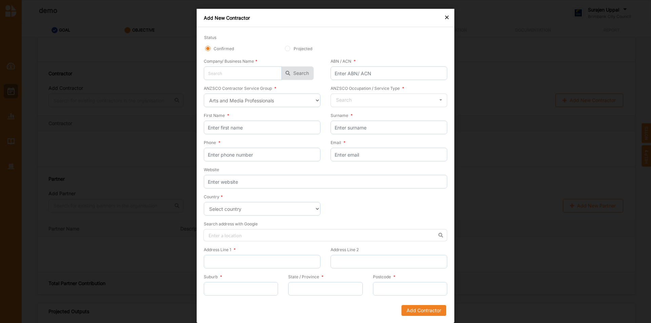
click at [359, 108] on div "ANZSCO Occupation / Service Type * Search Actor Dancer or Choreographer Enterta…" at bounding box center [386, 98] width 122 height 27
click at [362, 102] on input "text" at bounding box center [389, 101] width 116 height 14
click at [277, 97] on select "Select a contractor service group Hospitality, Retail and Service Managers Spec…" at bounding box center [262, 101] width 117 height 14
click at [204, 94] on select "Select a contractor service group Hospitality, Retail and Service Managers Spec…" at bounding box center [262, 101] width 117 height 14
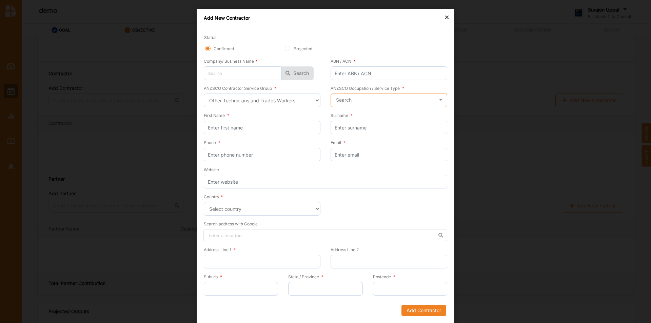
click at [362, 102] on input "text" at bounding box center [389, 101] width 116 height 14
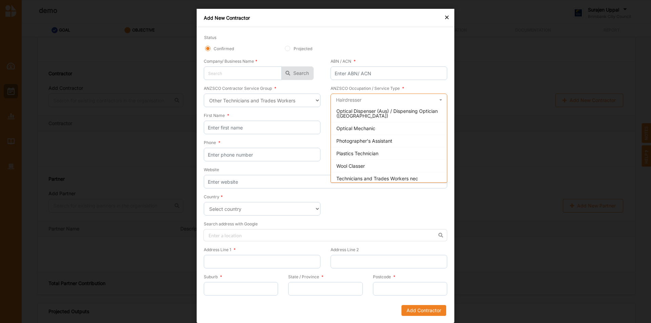
scroll to position [511, 0]
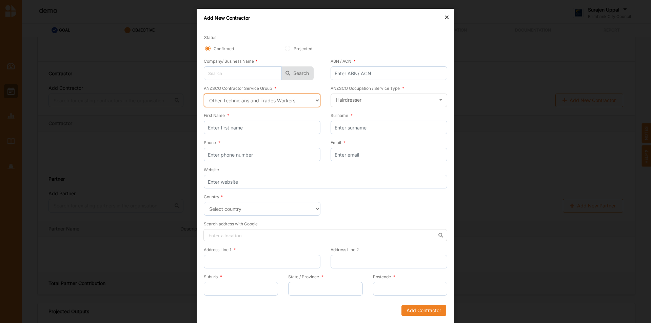
click at [283, 98] on select "Select a contractor service group Hospitality, Retail and Service Managers Spec…" at bounding box center [262, 101] width 117 height 14
click at [204, 94] on select "Select a contractor service group Hospitality, Retail and Service Managers Spec…" at bounding box center [262, 101] width 117 height 14
click at [342, 104] on input "text" at bounding box center [389, 101] width 116 height 14
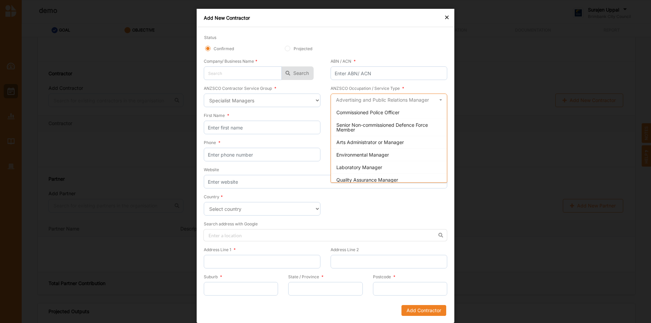
scroll to position [435, 0]
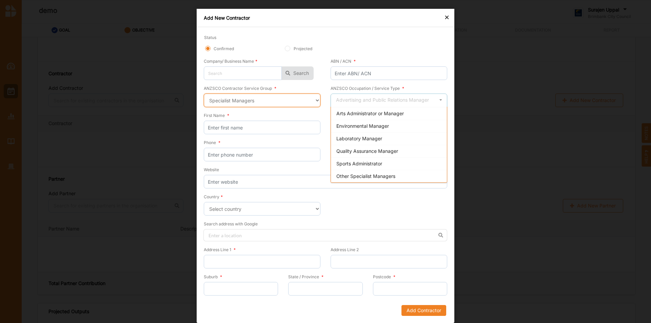
click at [298, 98] on select "Select a contractor service group Hospitality, Retail and Service Managers Spec…" at bounding box center [262, 101] width 117 height 14
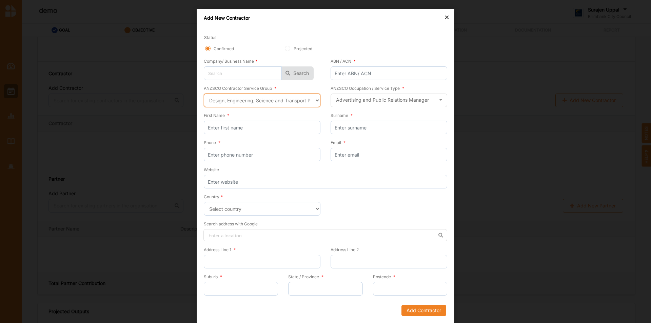
click at [204, 94] on select "Select a contractor service group Hospitality, Retail and Service Managers Spec…" at bounding box center [262, 101] width 117 height 14
click at [352, 101] on input "text" at bounding box center [389, 101] width 116 height 14
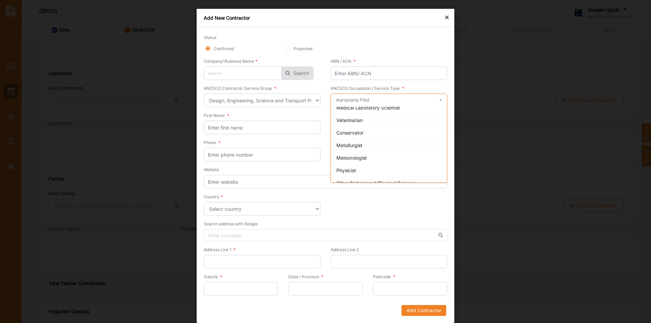
scroll to position [857, 0]
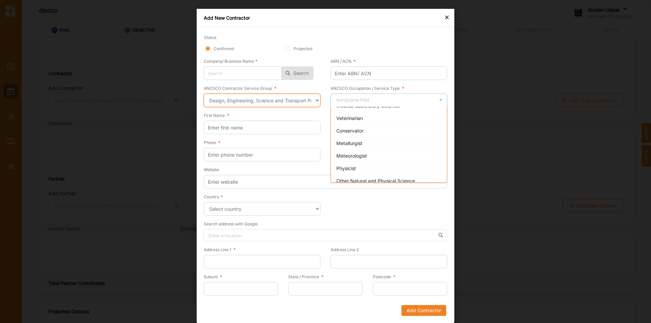
click at [285, 103] on select "Select a contractor service group Hospitality, Retail and Service Managers Spec…" at bounding box center [262, 101] width 117 height 14
click at [204, 94] on select "Select a contractor service group Hospitality, Retail and Service Managers Spec…" at bounding box center [262, 101] width 117 height 14
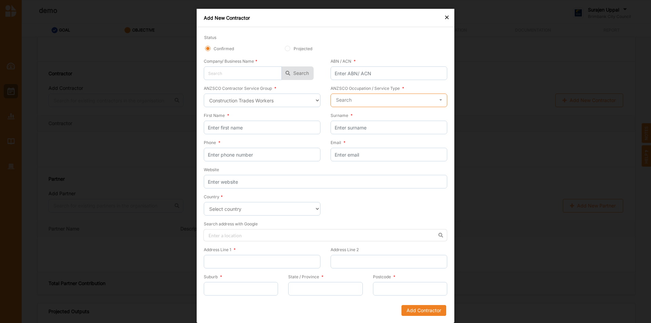
click at [381, 104] on input "text" at bounding box center [389, 101] width 116 height 14
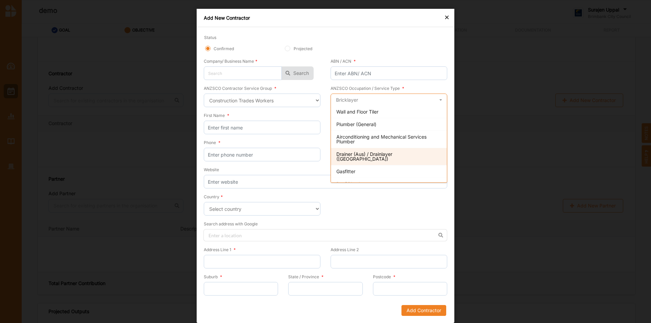
scroll to position [142, 0]
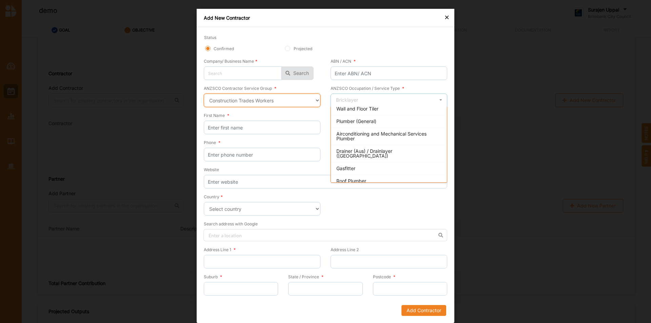
click at [266, 102] on select "Select a contractor service group Hospitality, Retail and Service Managers Spec…" at bounding box center [262, 101] width 117 height 14
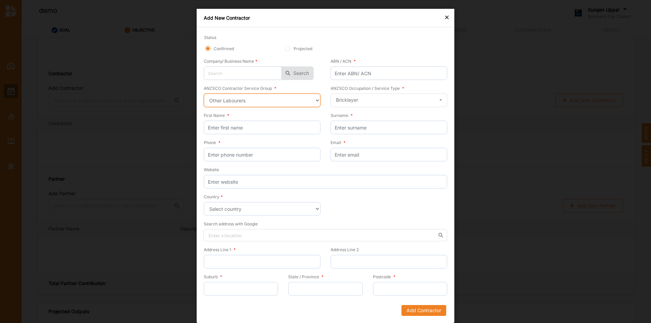
click at [204, 94] on select "Select a contractor service group Hospitality, Retail and Service Managers Spec…" at bounding box center [262, 101] width 117 height 14
click at [371, 97] on input "text" at bounding box center [389, 101] width 116 height 14
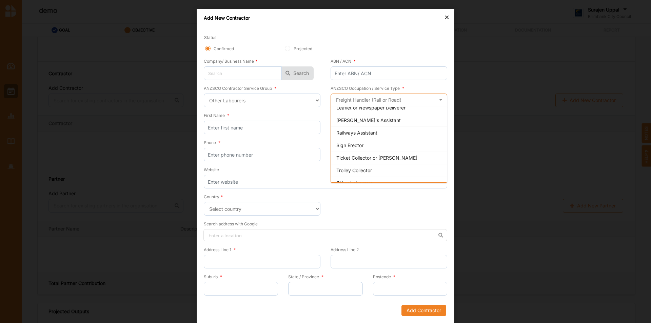
scroll to position [285, 0]
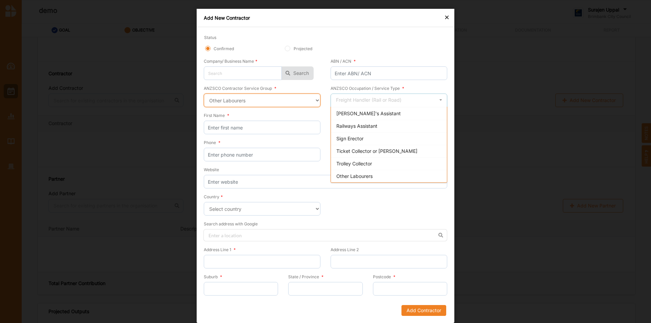
click at [295, 104] on select "Select a contractor service group Hospitality, Retail and Service Managers Spec…" at bounding box center [262, 101] width 117 height 14
click at [204, 94] on select "Select a contractor service group Hospitality, Retail and Service Managers Spec…" at bounding box center [262, 101] width 117 height 14
click at [316, 100] on select "Select a contractor service group Hospitality, Retail and Service Managers Spec…" at bounding box center [262, 101] width 117 height 14
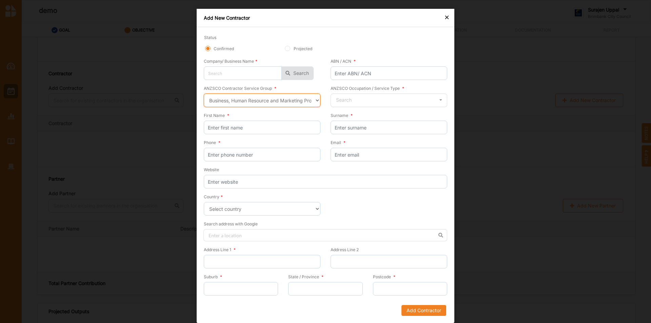
click at [204, 94] on select "Select a contractor service group Hospitality, Retail and Service Managers Spec…" at bounding box center [262, 101] width 117 height 14
click at [367, 102] on input "text" at bounding box center [389, 101] width 116 height 14
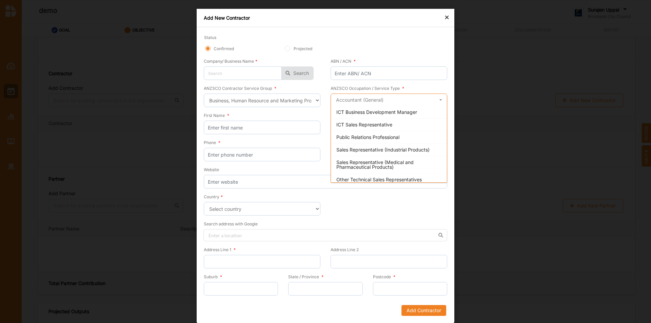
scroll to position [591, 0]
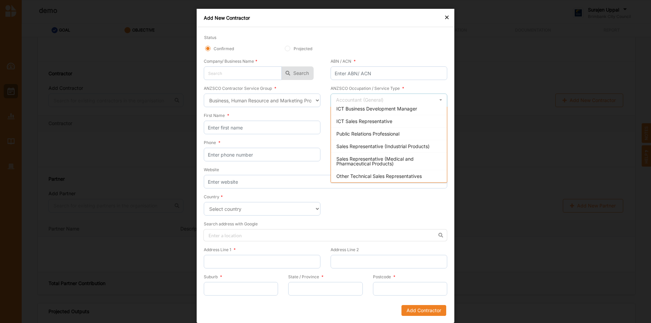
click at [316, 66] on div "Company/ Business Name * No results found. Search" at bounding box center [265, 71] width 122 height 27
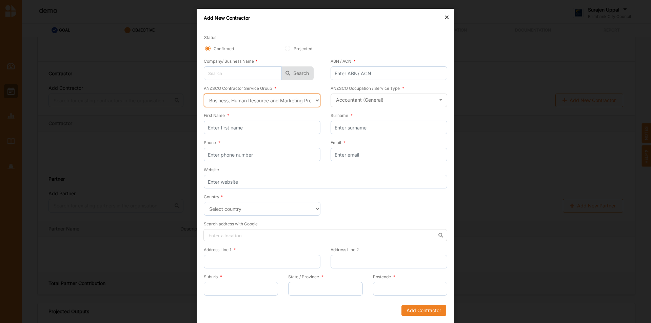
click at [289, 94] on select "Select a contractor service group Hospitality, Retail and Service Managers Spec…" at bounding box center [262, 101] width 117 height 14
select select "39"
click at [204, 94] on select "Select a contractor service group Hospitality, Retail and Service Managers Spec…" at bounding box center [262, 101] width 117 height 14
click at [351, 100] on input "text" at bounding box center [389, 101] width 116 height 14
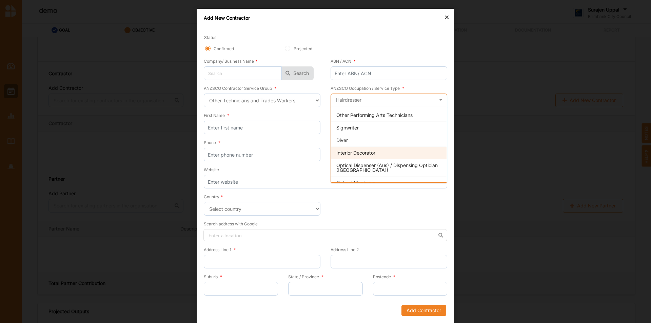
scroll to position [443, 0]
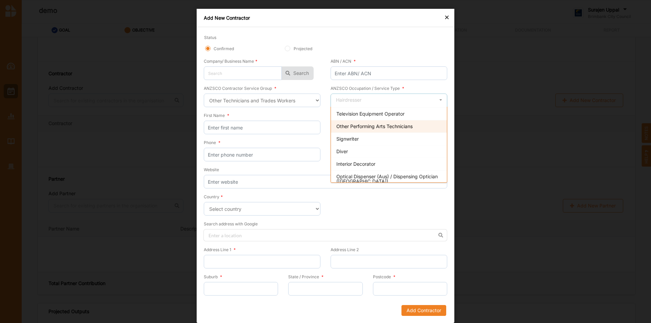
click at [396, 130] on div "Other Performing Arts Technicians" at bounding box center [389, 126] width 116 height 13
